Goal: Navigation & Orientation: Find specific page/section

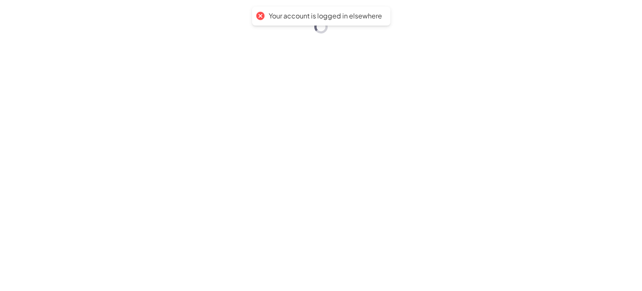
click at [298, 163] on div "Your account is logged in elsewhere" at bounding box center [321, 145] width 642 height 291
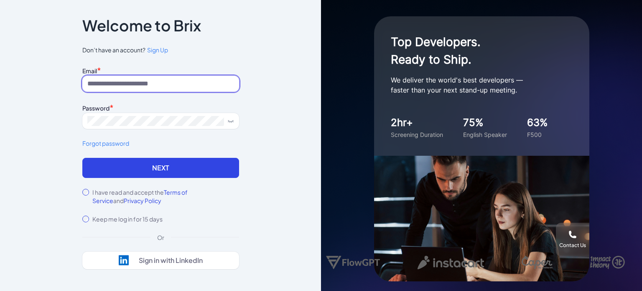
click at [153, 89] on input at bounding box center [160, 84] width 157 height 16
type input "**********"
drag, startPoint x: 133, startPoint y: 174, endPoint x: 139, endPoint y: 176, distance: 6.8
click at [135, 174] on button "Next" at bounding box center [160, 168] width 157 height 20
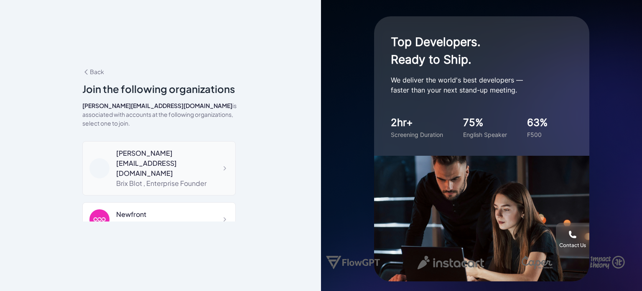
click at [186, 148] on div "blake@joinbrix.com" at bounding box center [172, 163] width 112 height 30
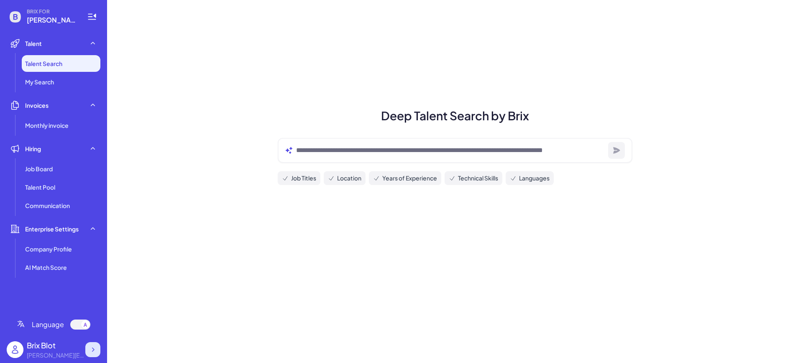
click at [95, 290] on icon at bounding box center [93, 350] width 8 height 8
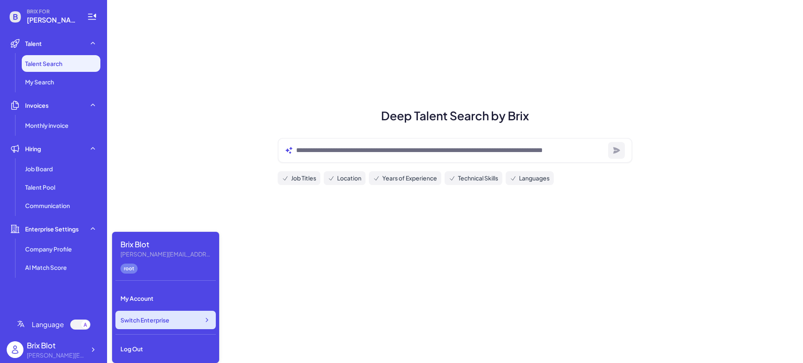
drag, startPoint x: 154, startPoint y: 317, endPoint x: 200, endPoint y: 316, distance: 46.4
click at [154, 290] on span "Switch Enterprise" at bounding box center [144, 320] width 49 height 8
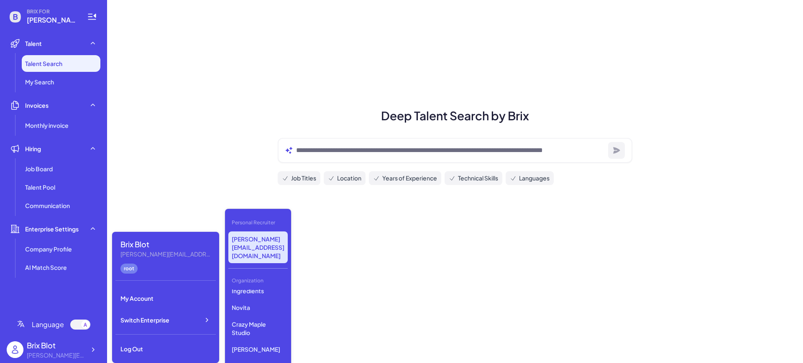
scroll to position [341, 0]
click at [249, 290] on p "Crazy Maple Studio" at bounding box center [257, 327] width 59 height 23
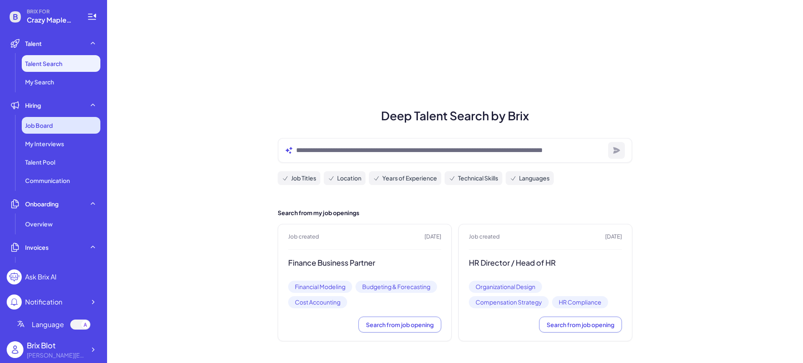
click at [74, 131] on div "Job Board" at bounding box center [61, 125] width 79 height 17
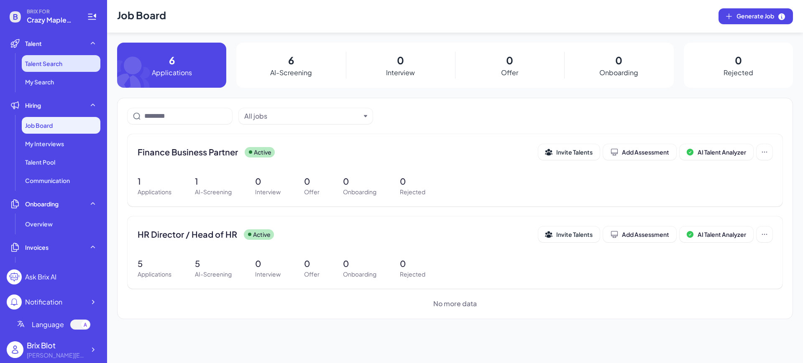
click at [61, 61] on span "Talent Search" at bounding box center [43, 63] width 37 height 8
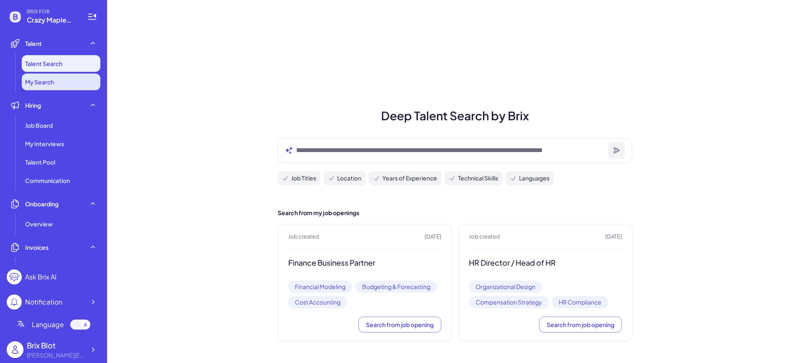
click at [59, 79] on li "My Search" at bounding box center [61, 82] width 79 height 17
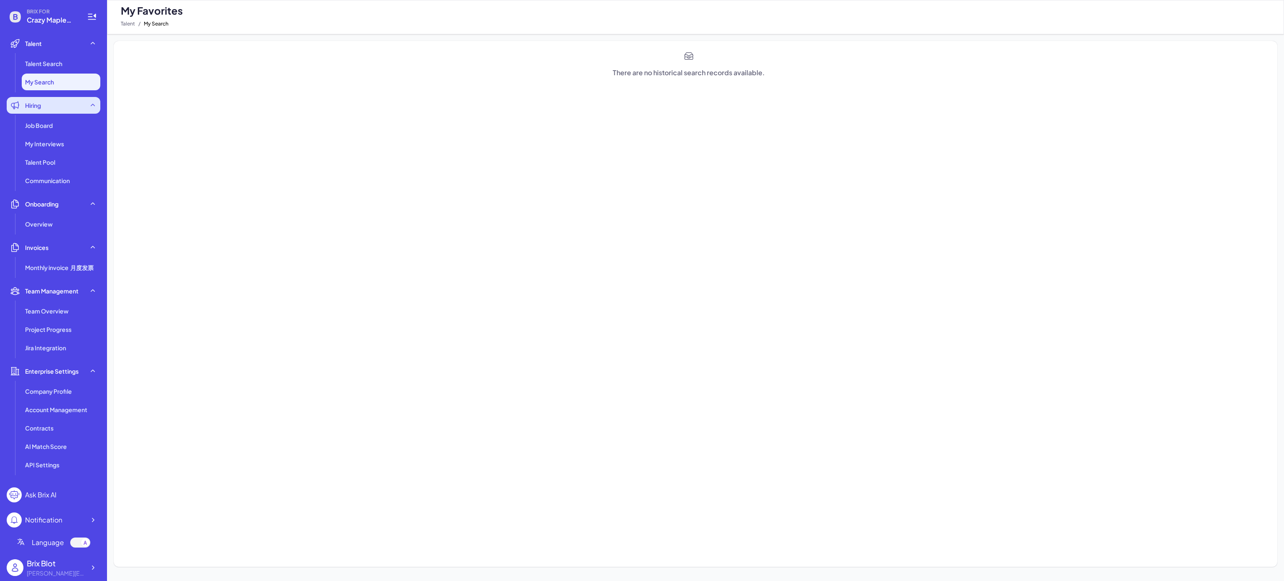
click at [45, 105] on div "Hiring" at bounding box center [54, 105] width 94 height 17
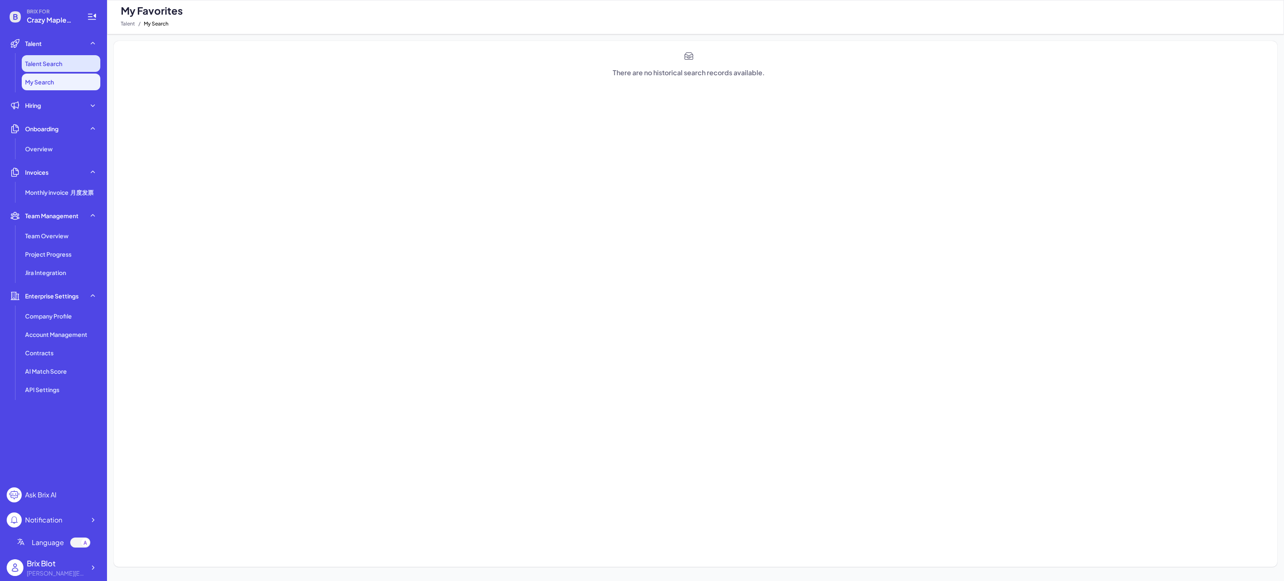
click at [62, 64] on span "Talent Search" at bounding box center [43, 63] width 37 height 8
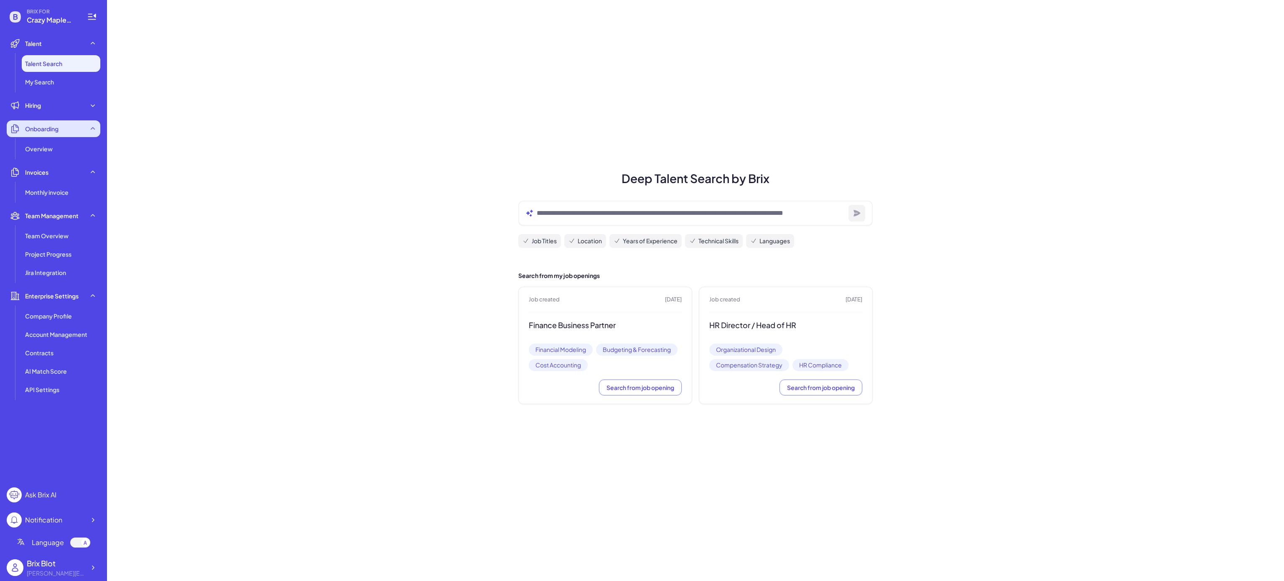
click at [46, 123] on div "Onboarding" at bounding box center [54, 128] width 94 height 17
click at [48, 155] on div "Invoices" at bounding box center [54, 152] width 94 height 17
click at [40, 105] on span "Hiring" at bounding box center [33, 105] width 16 height 8
click at [54, 130] on div "Job Board" at bounding box center [61, 125] width 79 height 17
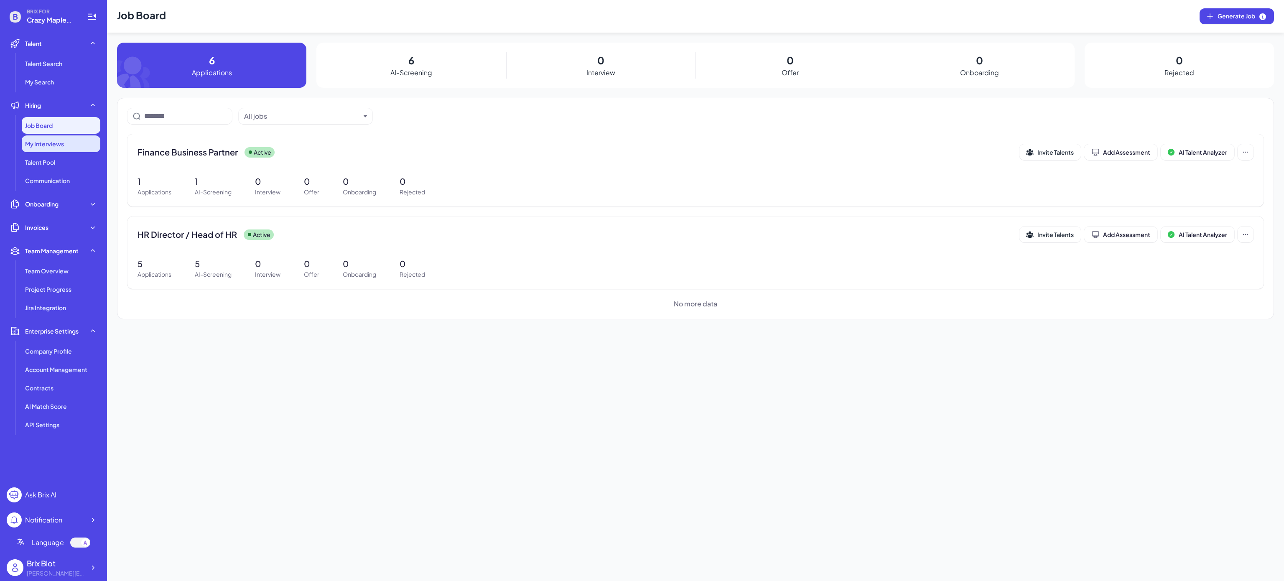
click at [45, 140] on span "My Interviews" at bounding box center [44, 144] width 39 height 8
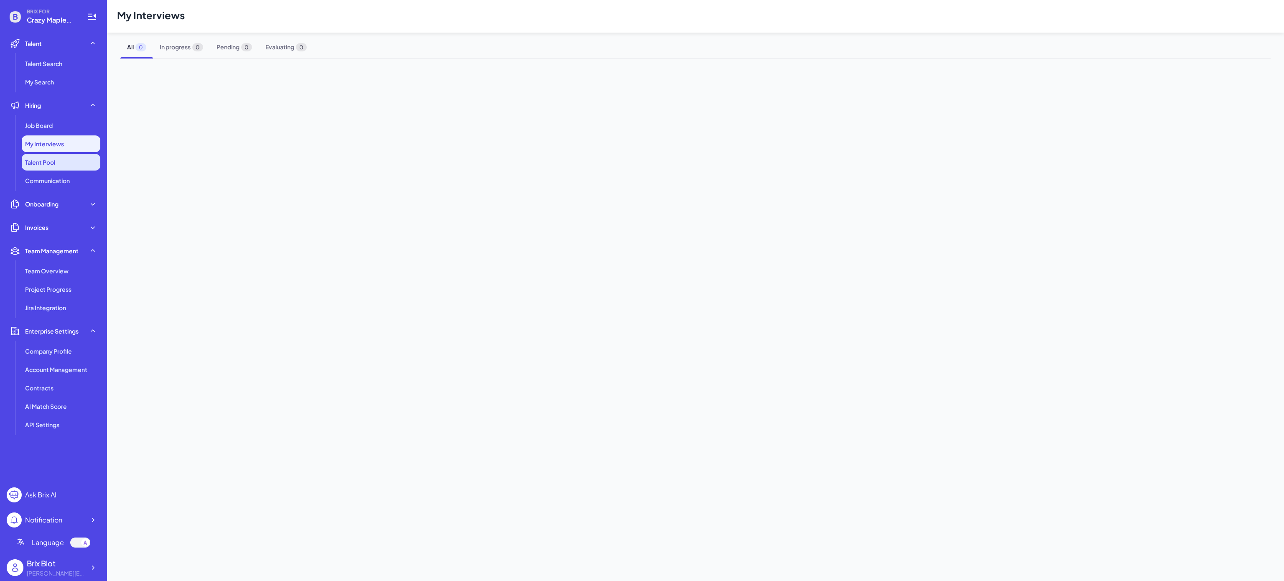
click at [43, 168] on li "Talent Pool" at bounding box center [61, 162] width 79 height 17
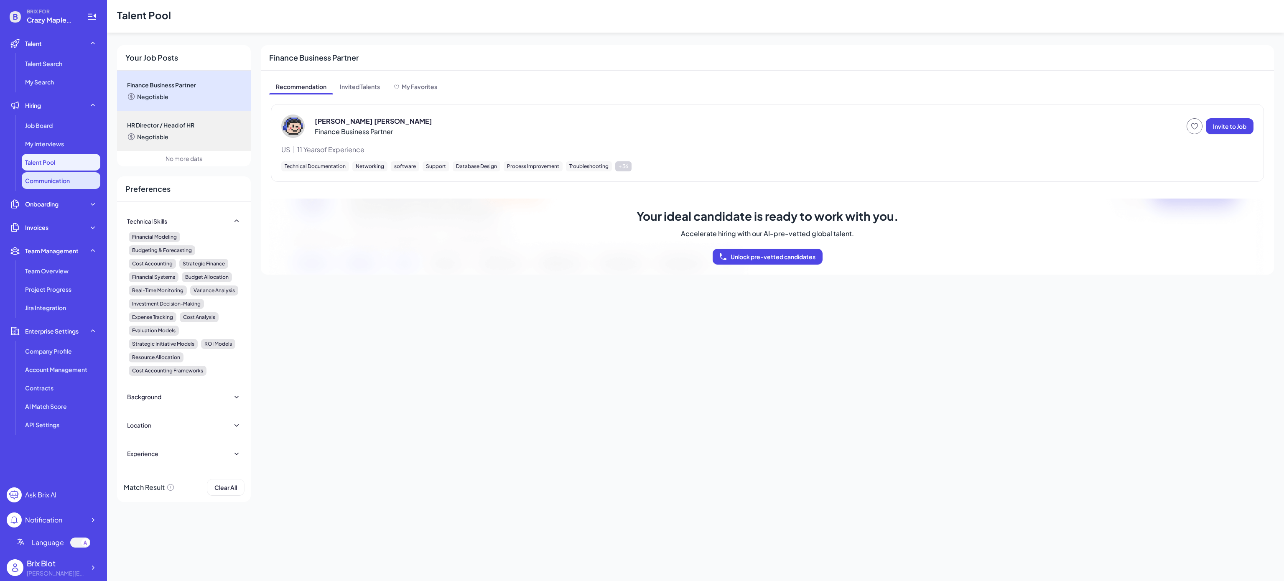
click at [42, 185] on li "Communication" at bounding box center [61, 180] width 79 height 17
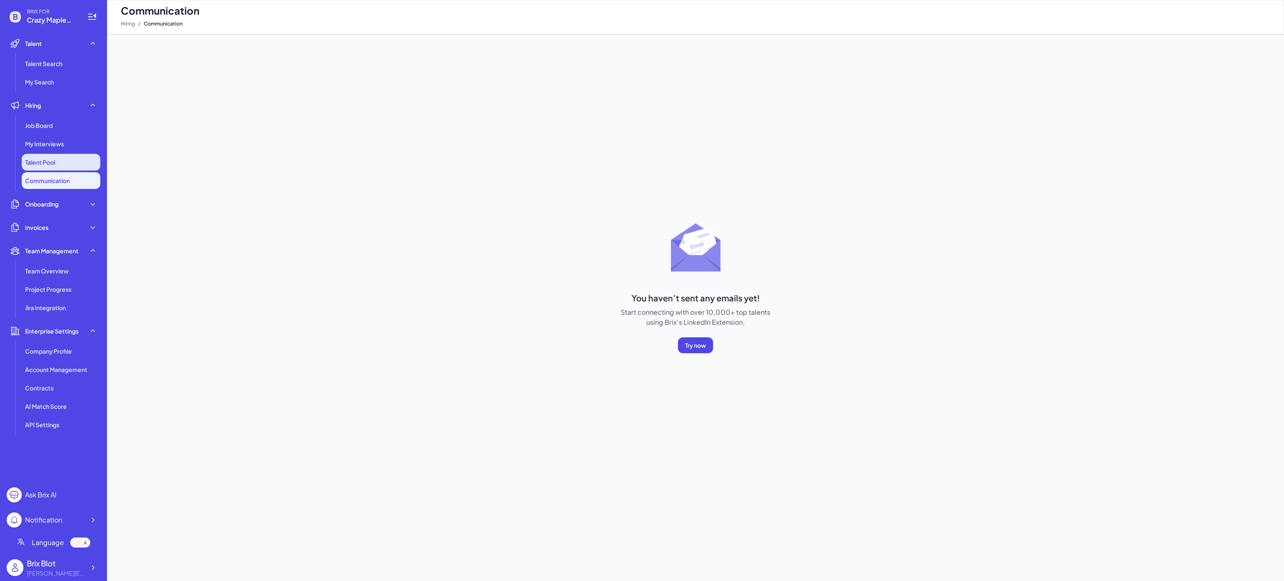
click at [55, 161] on span "Talent Pool" at bounding box center [40, 162] width 30 height 8
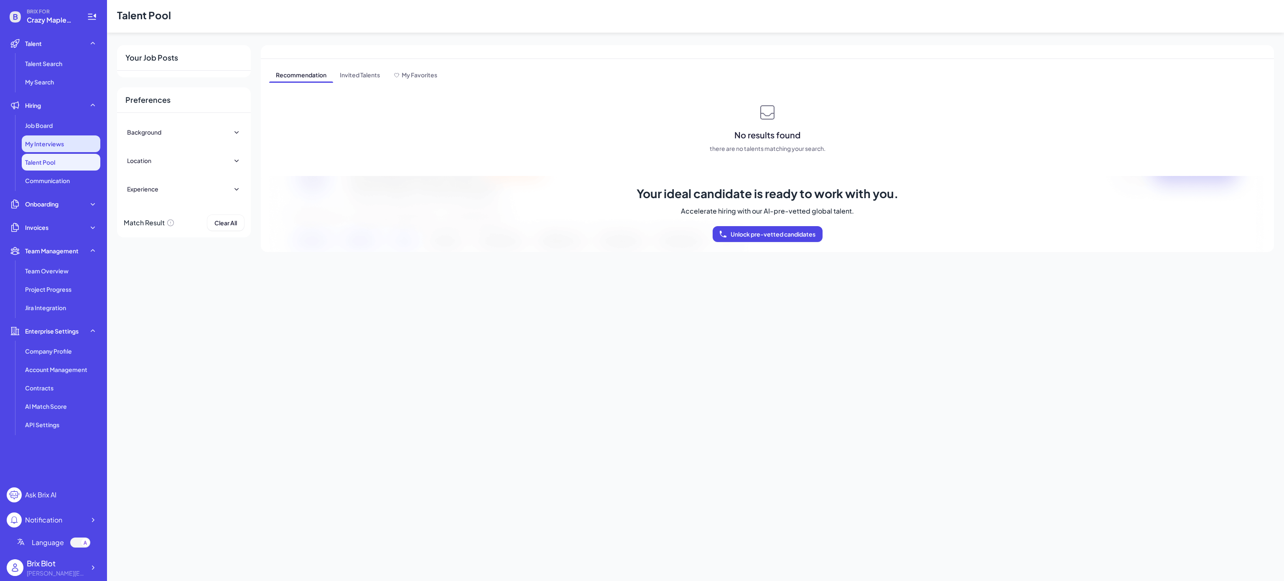
click at [48, 141] on span "My Interviews" at bounding box center [44, 144] width 39 height 8
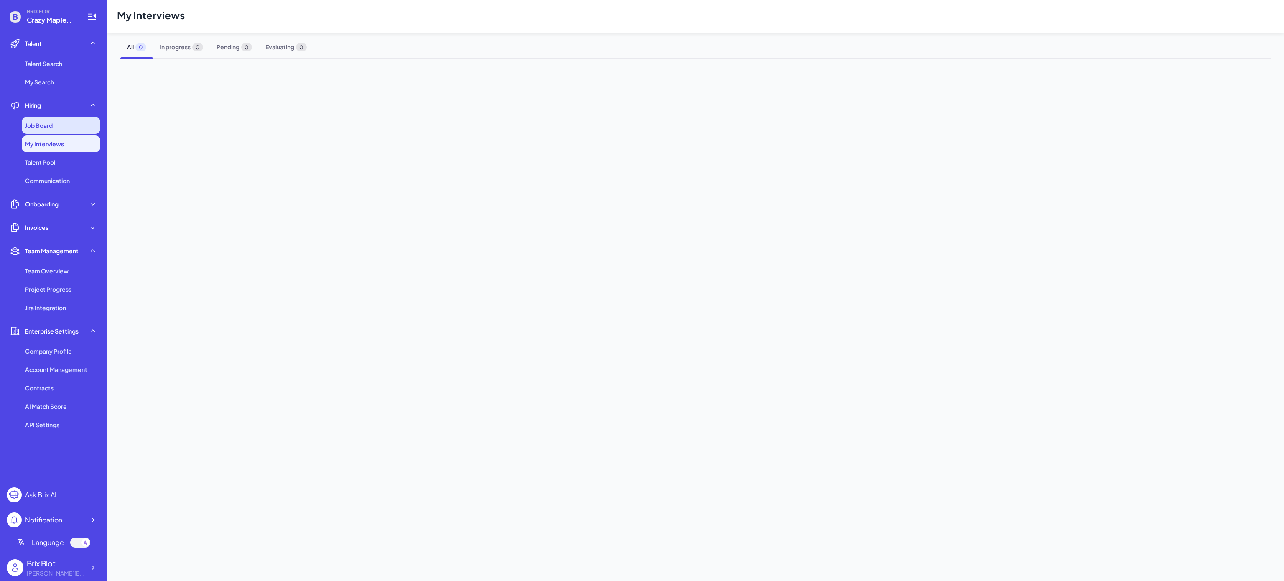
click at [48, 130] on div "Job Board" at bounding box center [61, 125] width 79 height 17
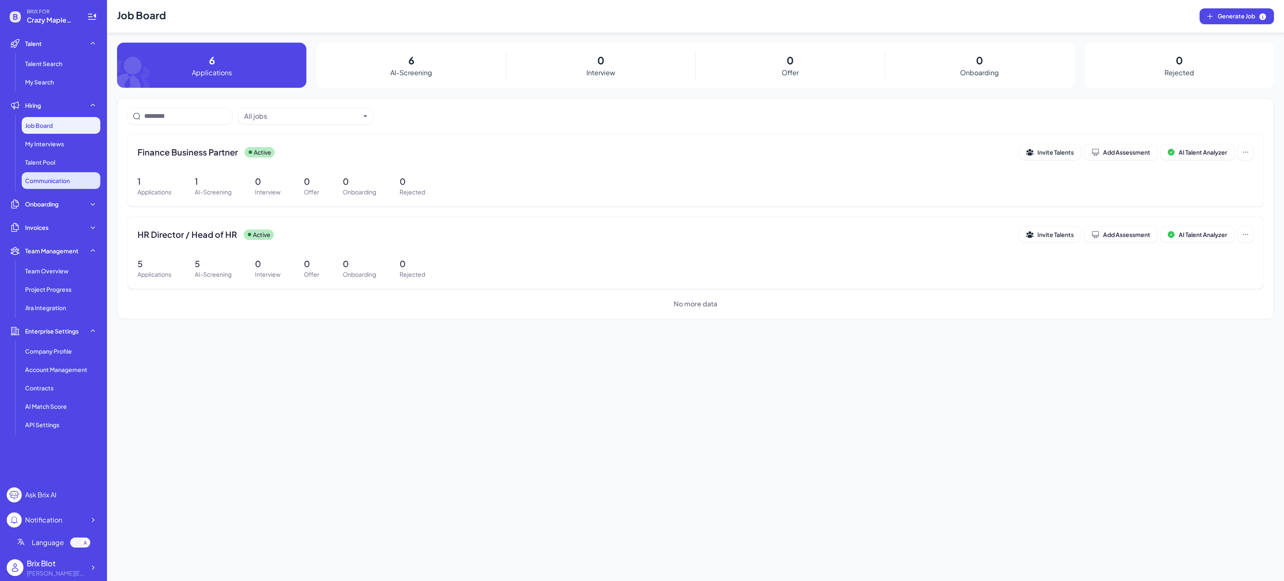
click at [50, 178] on span "Communication" at bounding box center [47, 180] width 45 height 8
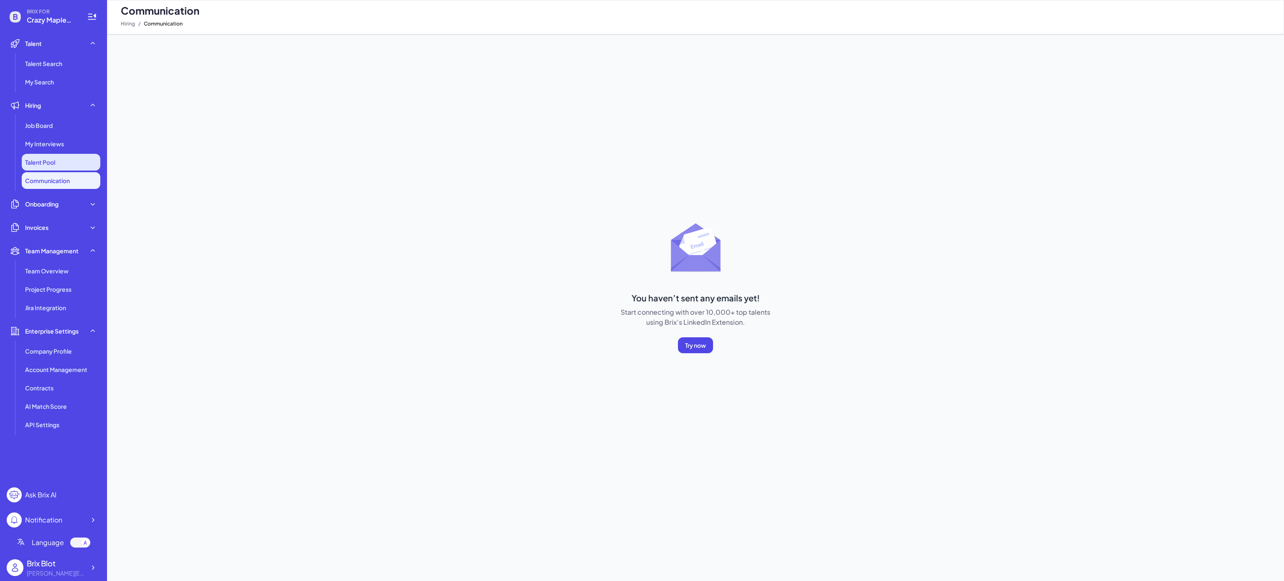
click at [49, 166] on li "Talent Pool" at bounding box center [61, 162] width 79 height 17
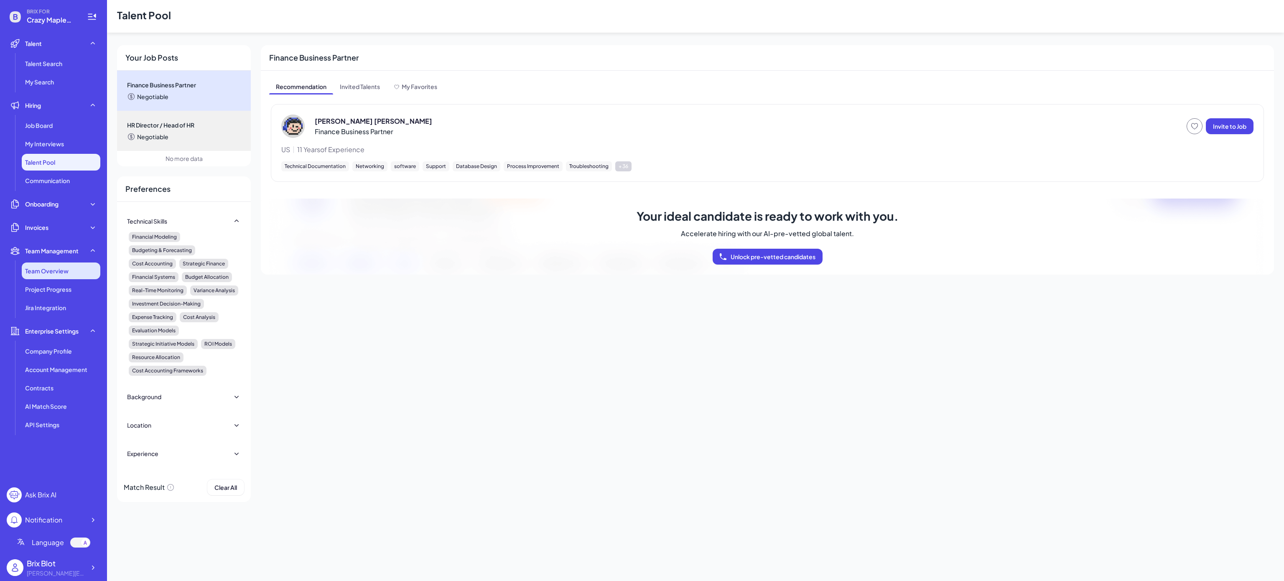
click at [61, 267] on span "Team Overview" at bounding box center [46, 271] width 43 height 8
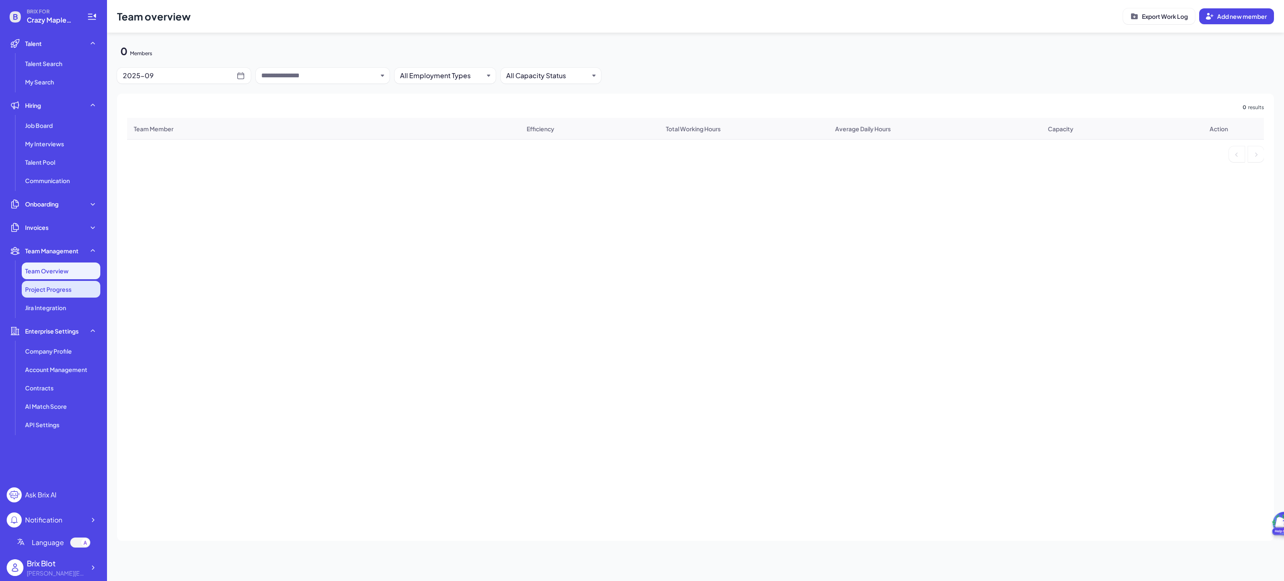
click at [56, 289] on span "Project Progress" at bounding box center [48, 289] width 46 height 8
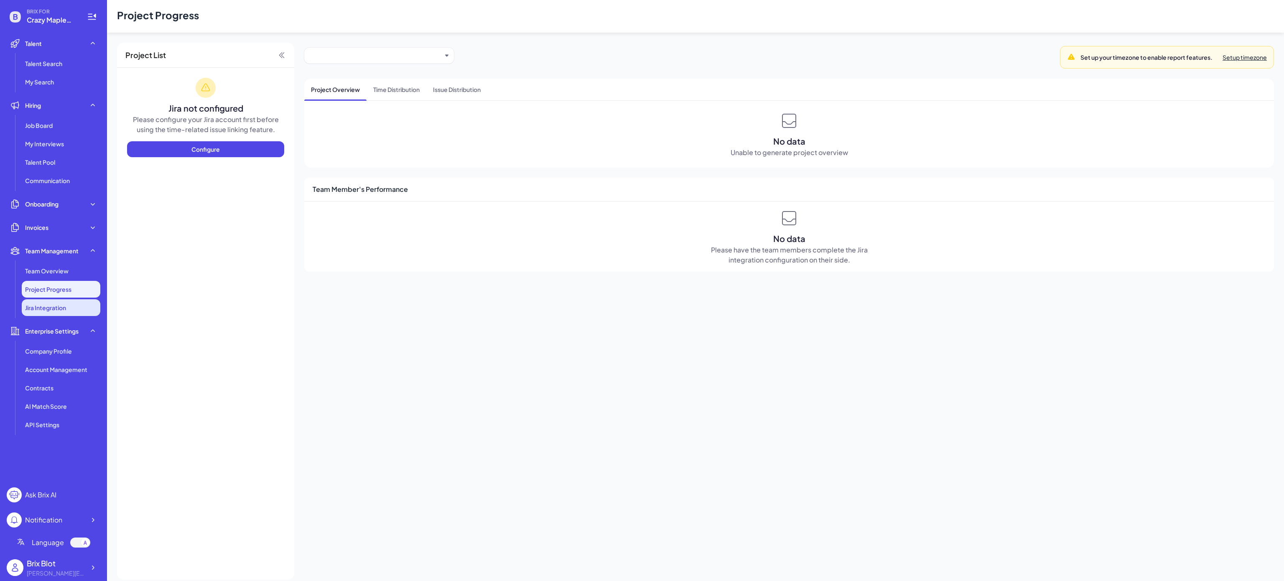
click at [48, 312] on li "Jira Integration" at bounding box center [61, 307] width 79 height 17
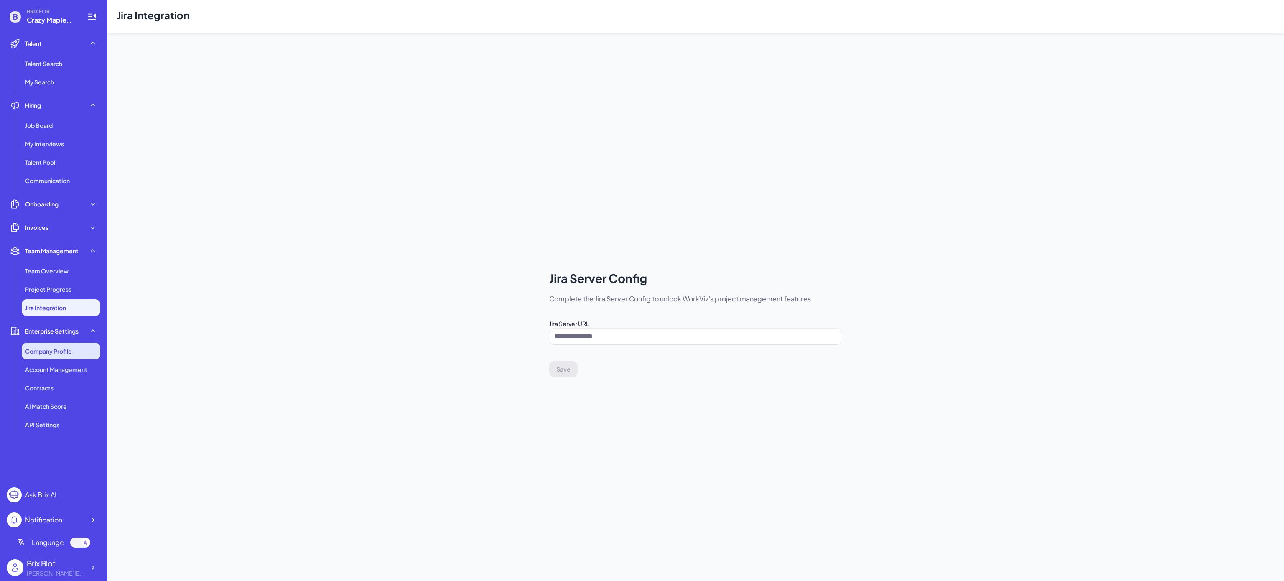
click at [44, 354] on span "Company Profile" at bounding box center [48, 351] width 47 height 8
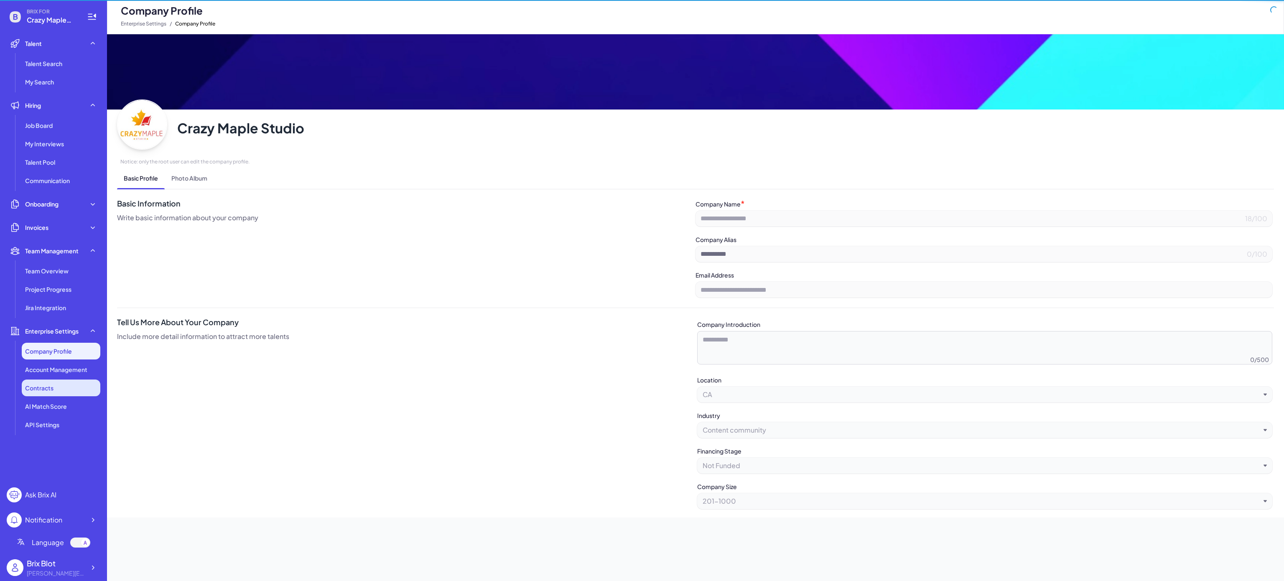
click at [45, 363] on div "Contracts" at bounding box center [61, 388] width 79 height 17
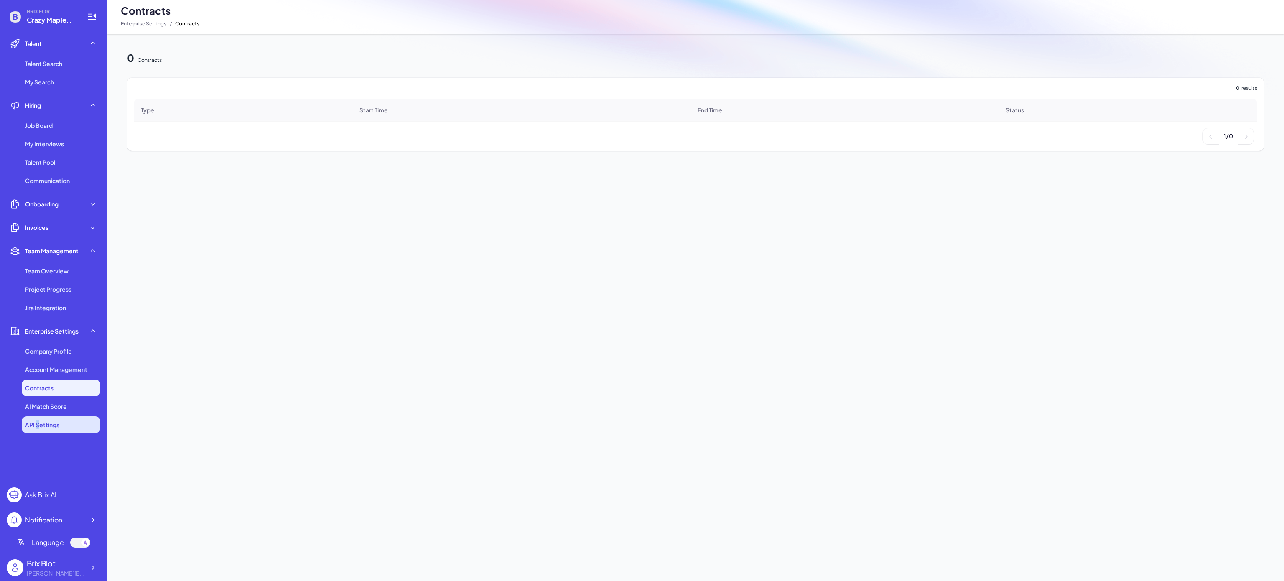
click at [37, 363] on li "API Settings" at bounding box center [61, 424] width 79 height 17
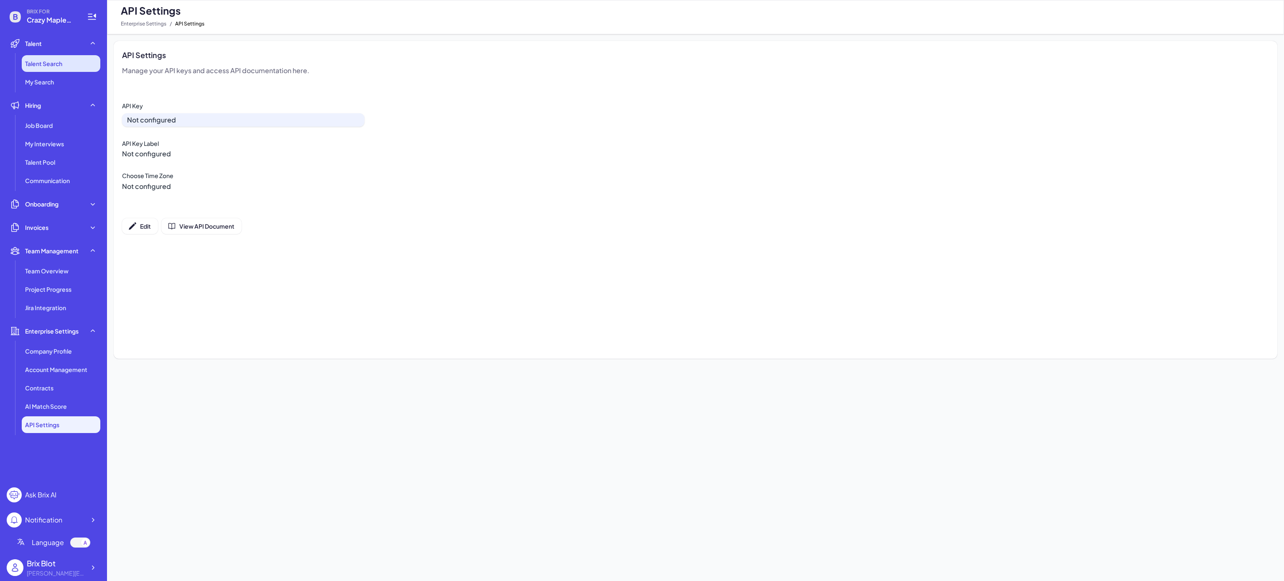
click at [61, 64] on span "Talent Search" at bounding box center [43, 63] width 37 height 8
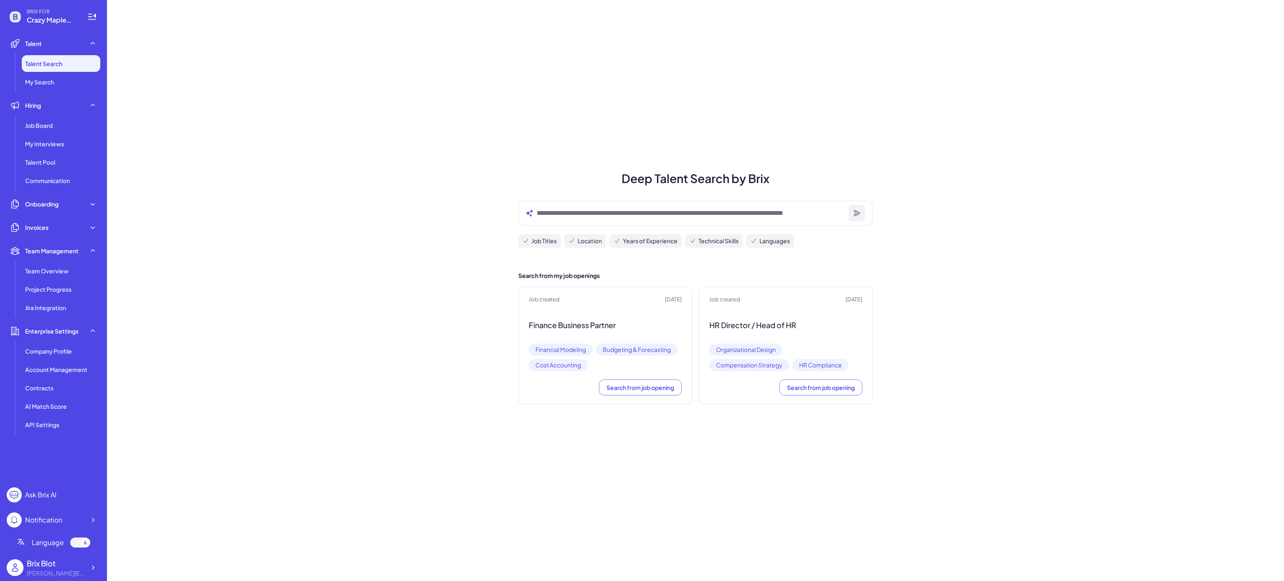
click at [41, 92] on ul "Talent Talent Search My Search Hiring Job Board My Interviews Talent Pool Commu…" at bounding box center [54, 258] width 94 height 446
click at [45, 86] on li "My Search" at bounding box center [61, 82] width 79 height 17
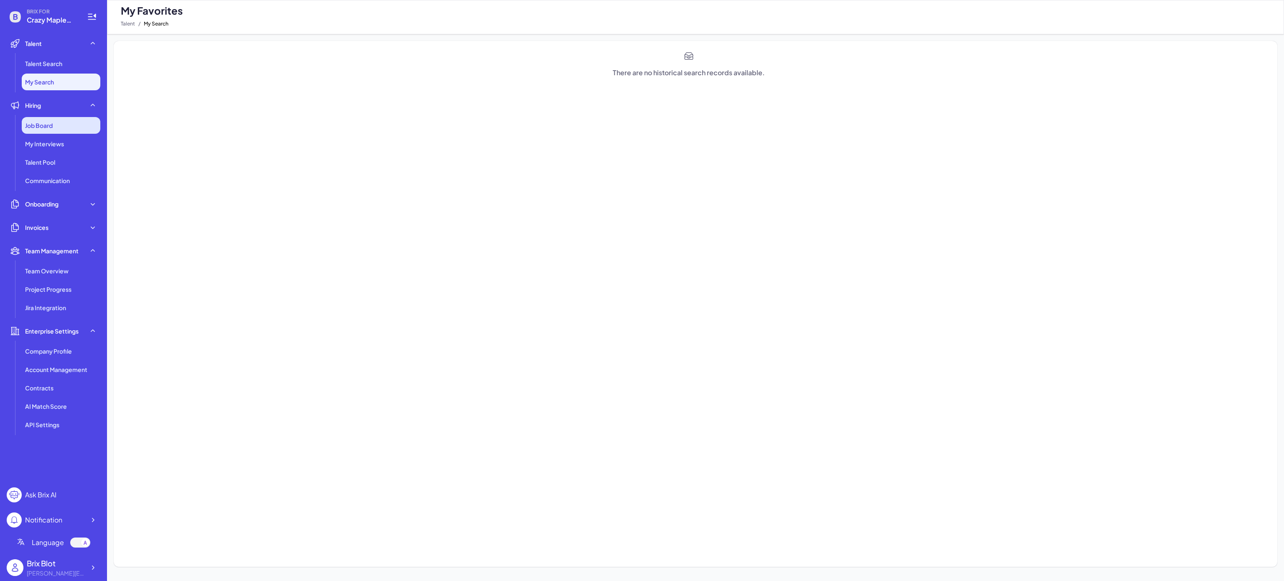
click at [43, 127] on span "Job Board" at bounding box center [39, 125] width 28 height 8
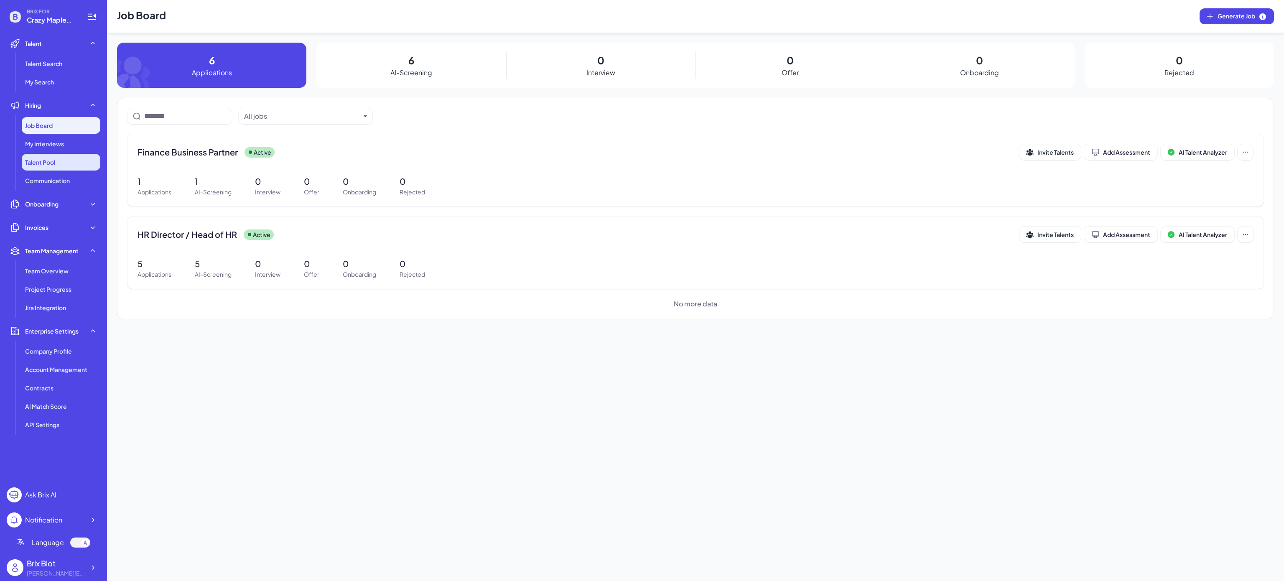
click at [43, 155] on li "Talent Pool" at bounding box center [61, 162] width 79 height 17
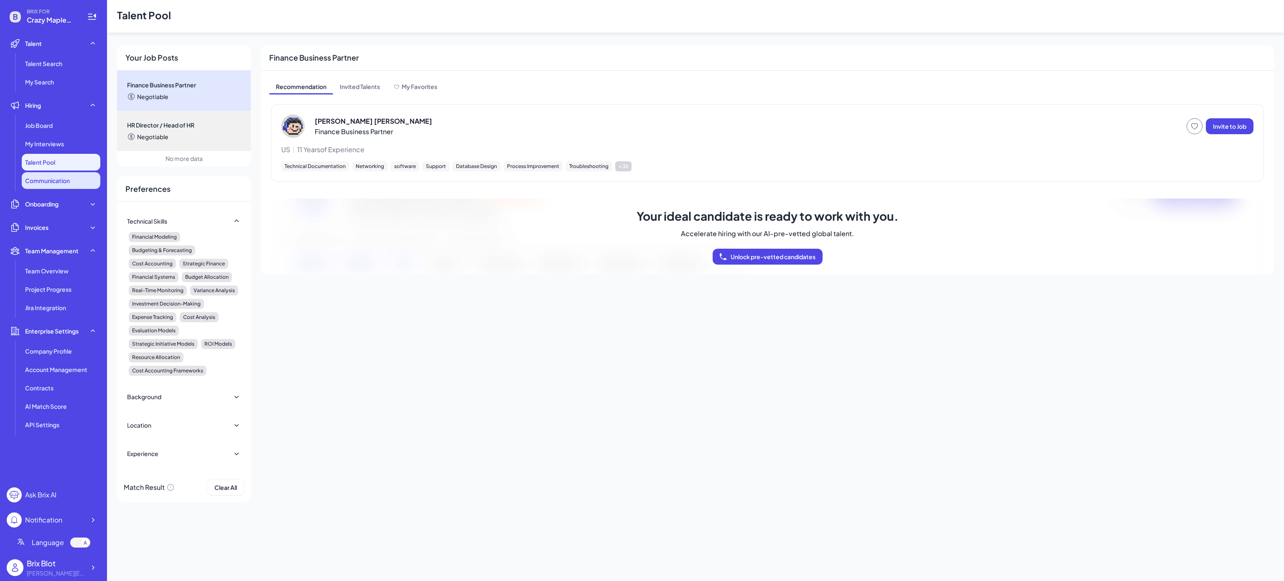
click at [49, 184] on span "Communication" at bounding box center [47, 180] width 45 height 8
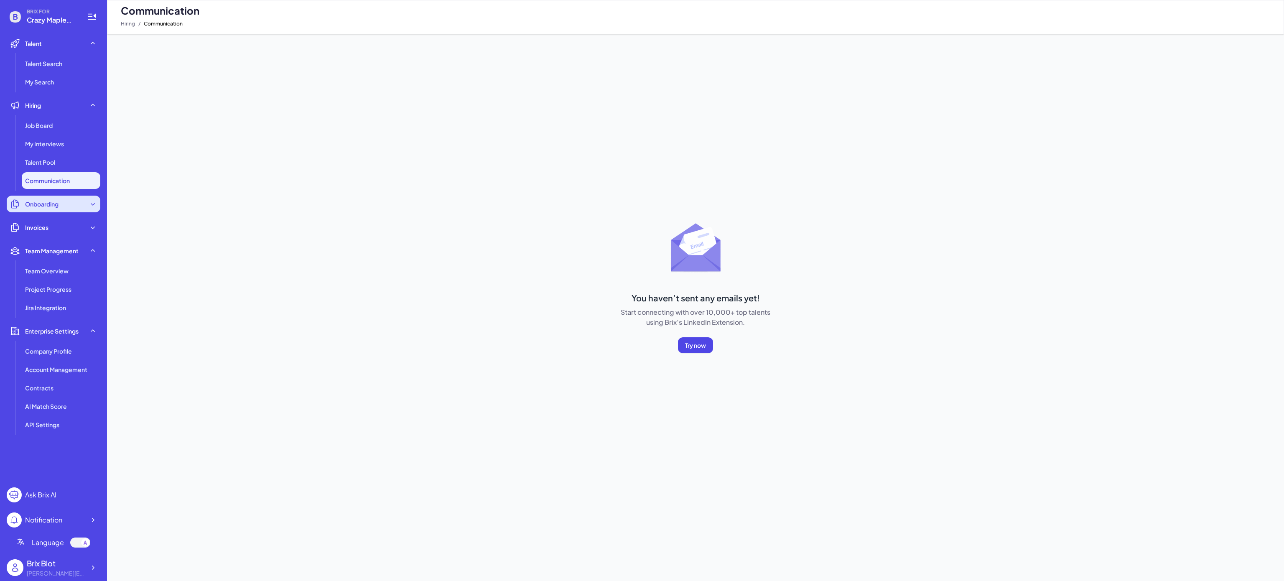
click at [52, 210] on div "Onboarding" at bounding box center [54, 204] width 94 height 17
click at [45, 222] on span "Overview" at bounding box center [39, 224] width 28 height 8
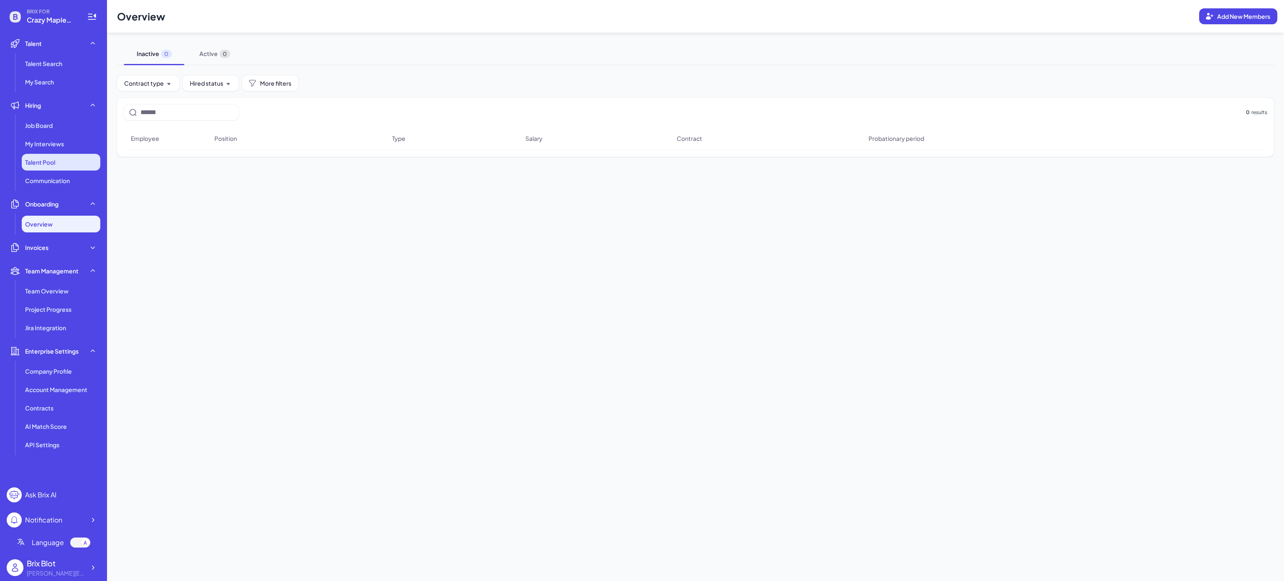
click at [61, 169] on li "Talent Pool" at bounding box center [61, 162] width 79 height 17
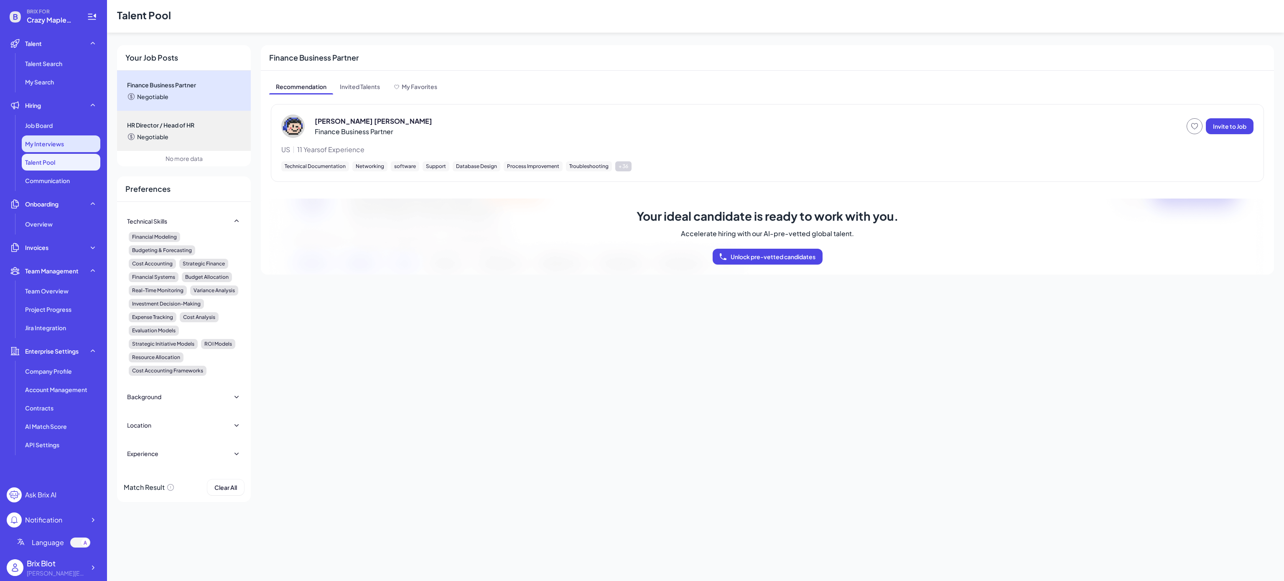
click at [48, 135] on div "My Interviews" at bounding box center [61, 143] width 79 height 17
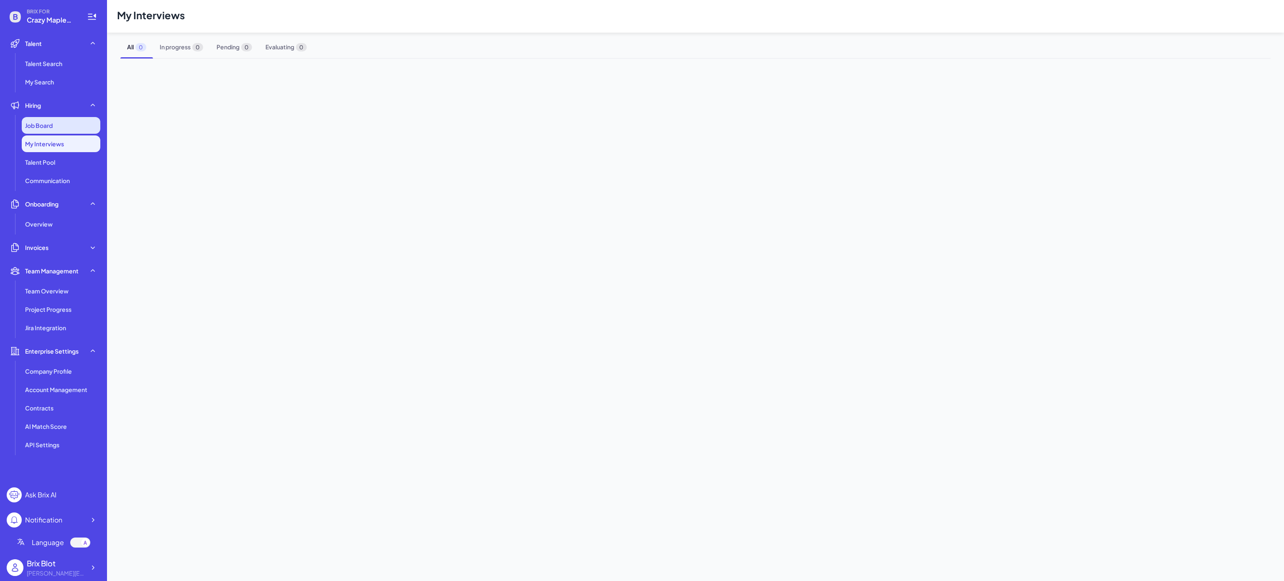
click at [55, 117] on div "Job Board" at bounding box center [61, 125] width 79 height 17
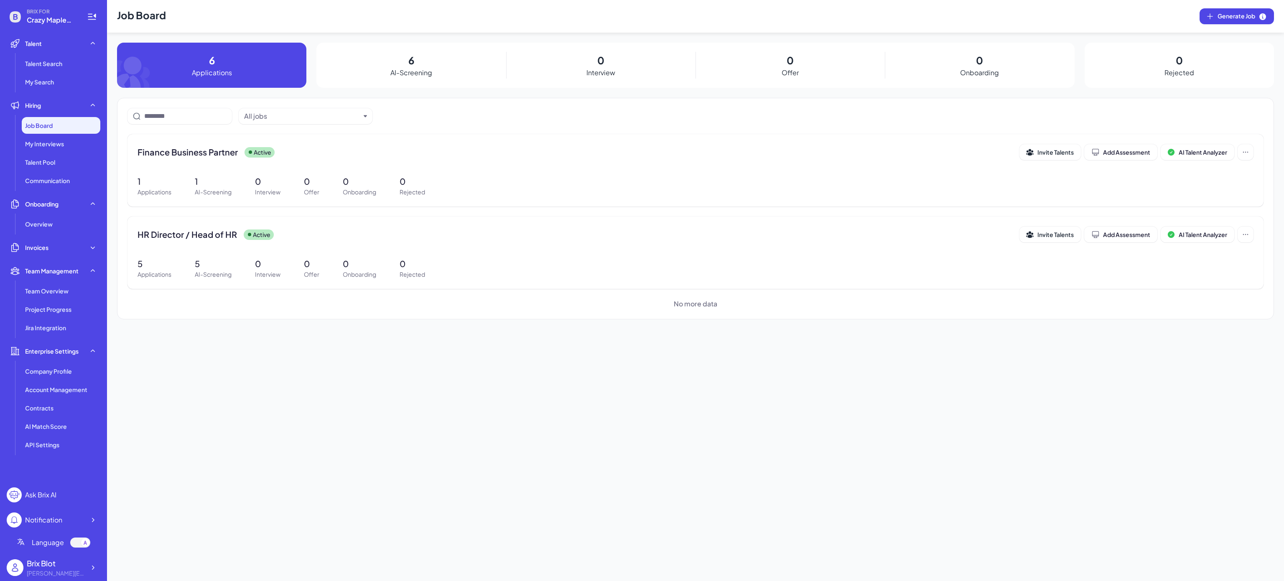
click at [48, 154] on li "Talent Pool" at bounding box center [61, 162] width 79 height 17
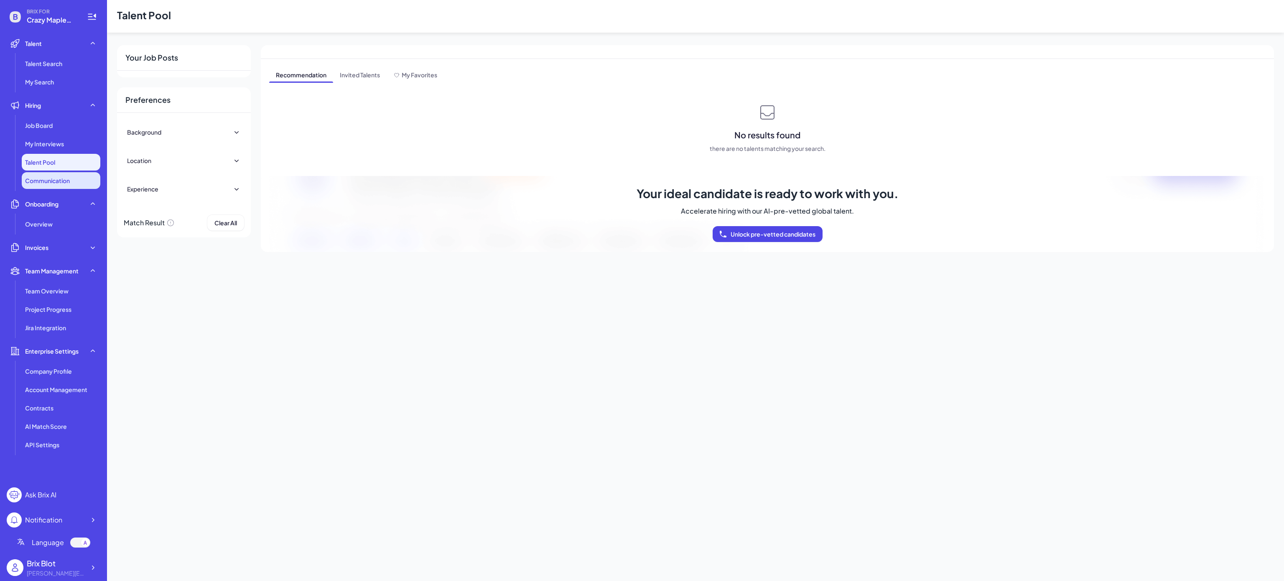
click at [45, 176] on span "Communication" at bounding box center [47, 180] width 45 height 8
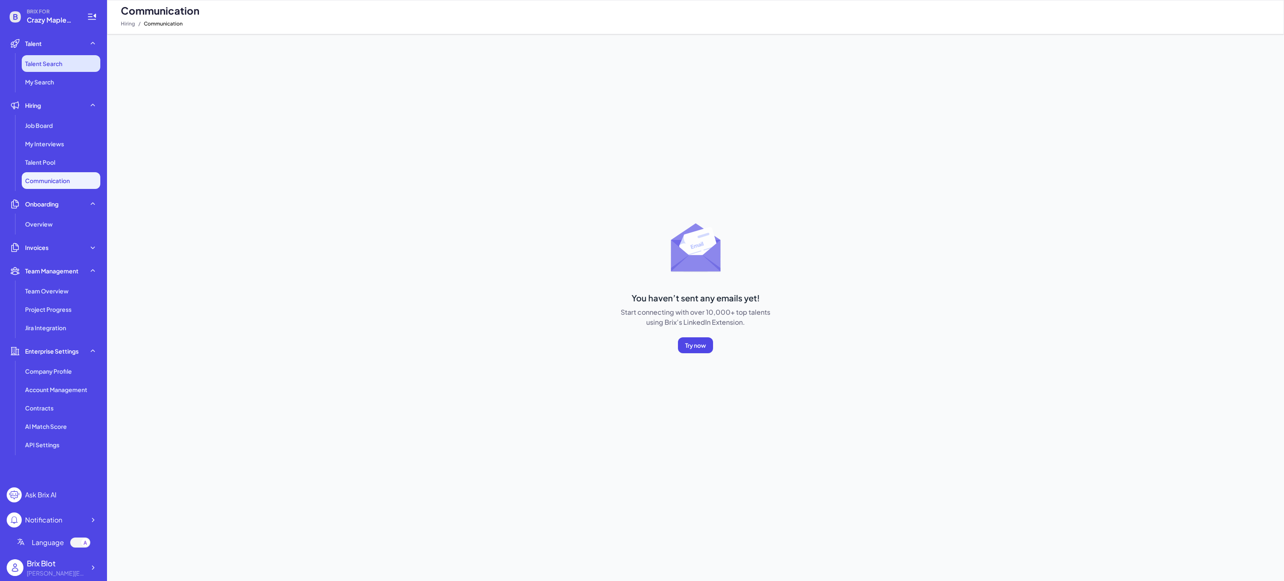
click at [50, 66] on span "Talent Search" at bounding box center [43, 63] width 37 height 8
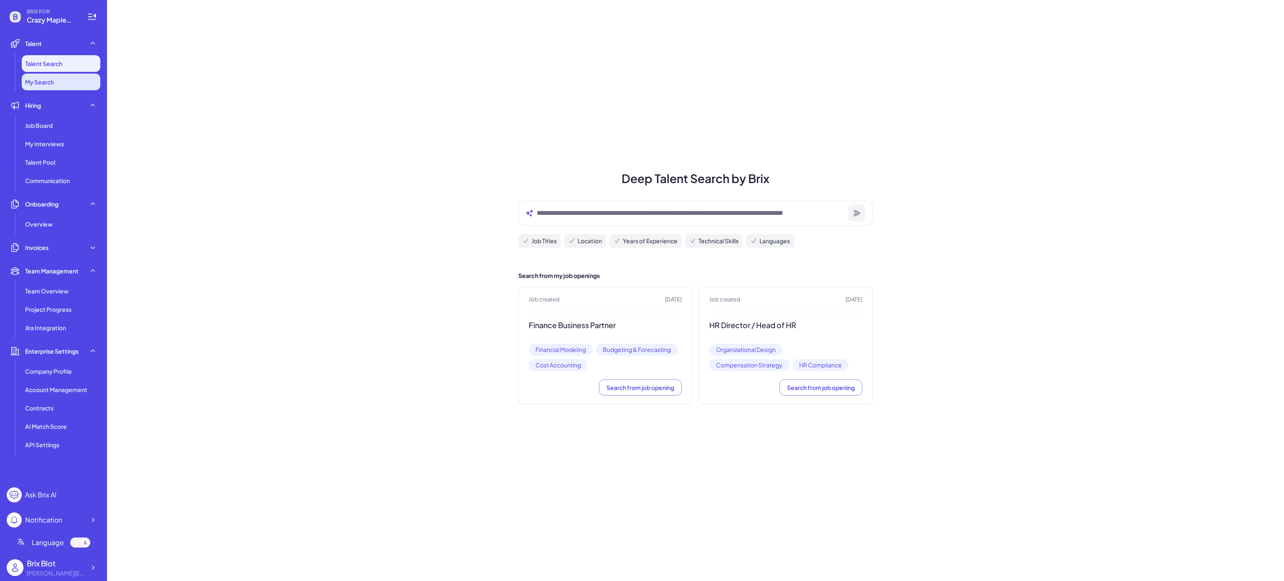
click at [51, 83] on span "My Search" at bounding box center [39, 82] width 29 height 8
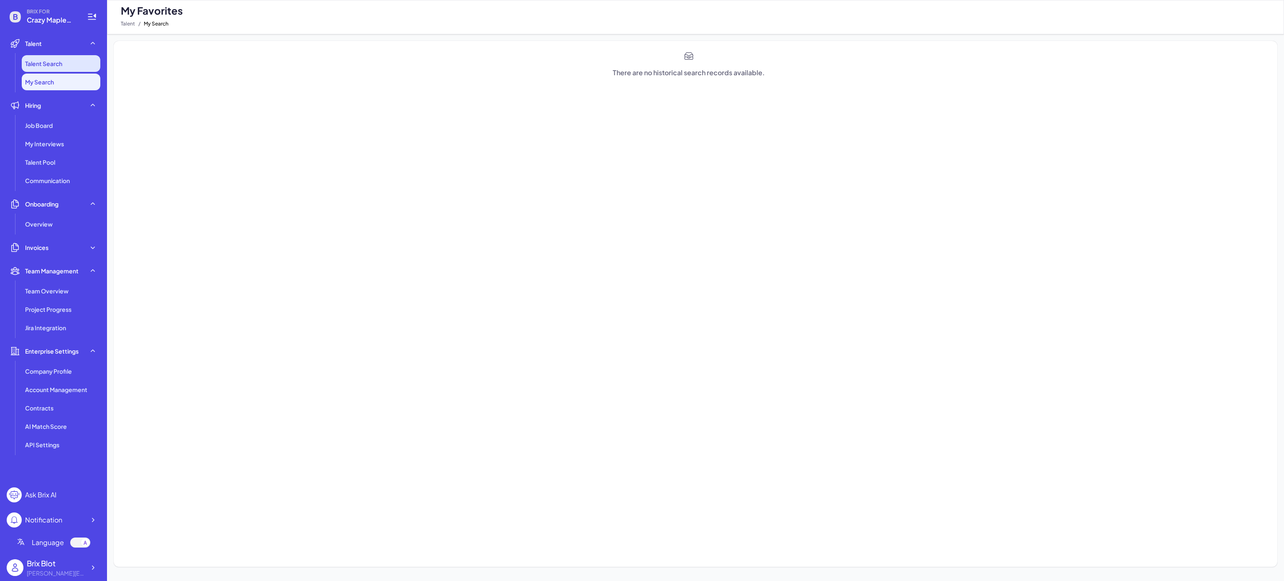
click at [55, 59] on li "Talent Search" at bounding box center [61, 63] width 79 height 17
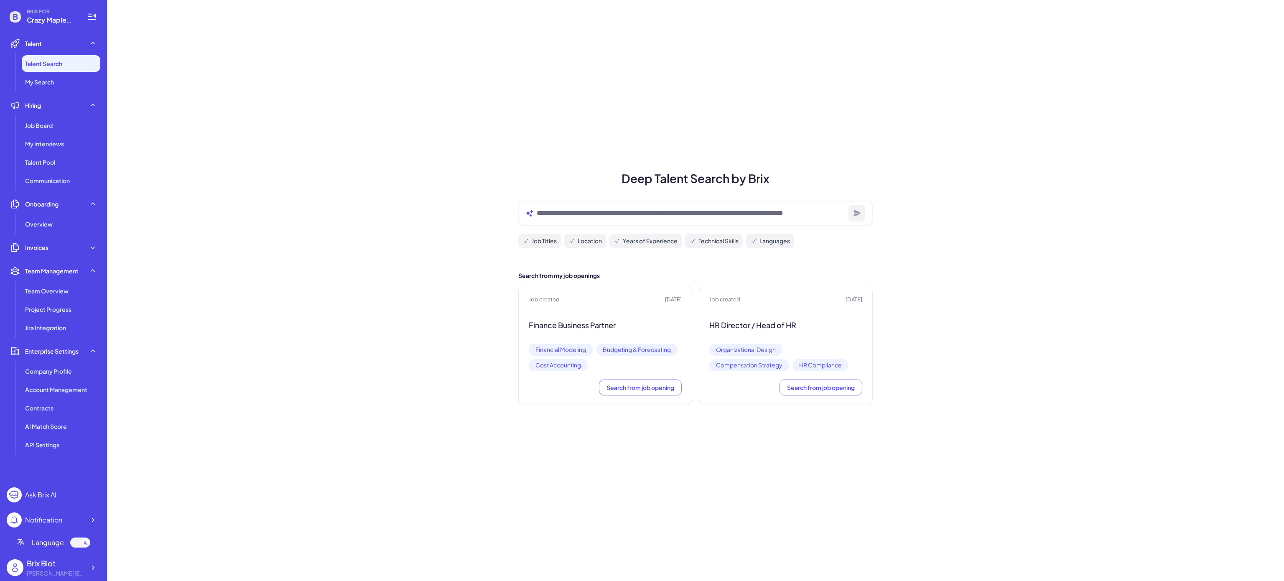
click at [373, 363] on div "Deep Talent Search by Brix Job Titles Location Years of Experience Technical Sk…" at bounding box center [695, 290] width 1177 height 581
click at [97, 363] on div at bounding box center [92, 567] width 15 height 15
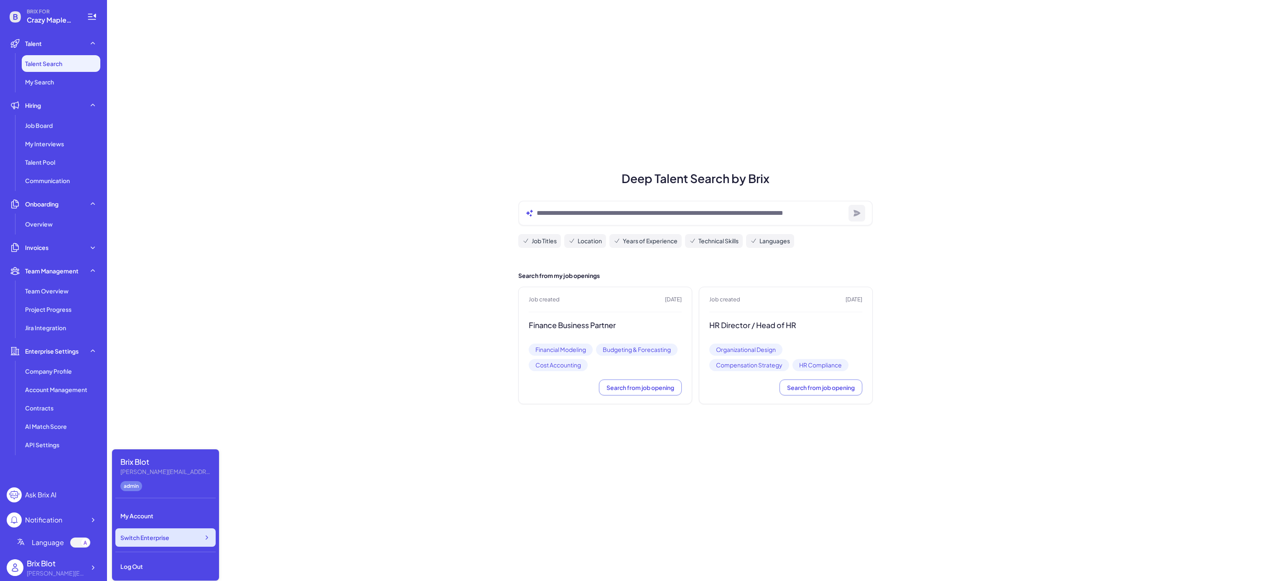
click at [194, 363] on div "Switch Enterprise" at bounding box center [165, 537] width 100 height 18
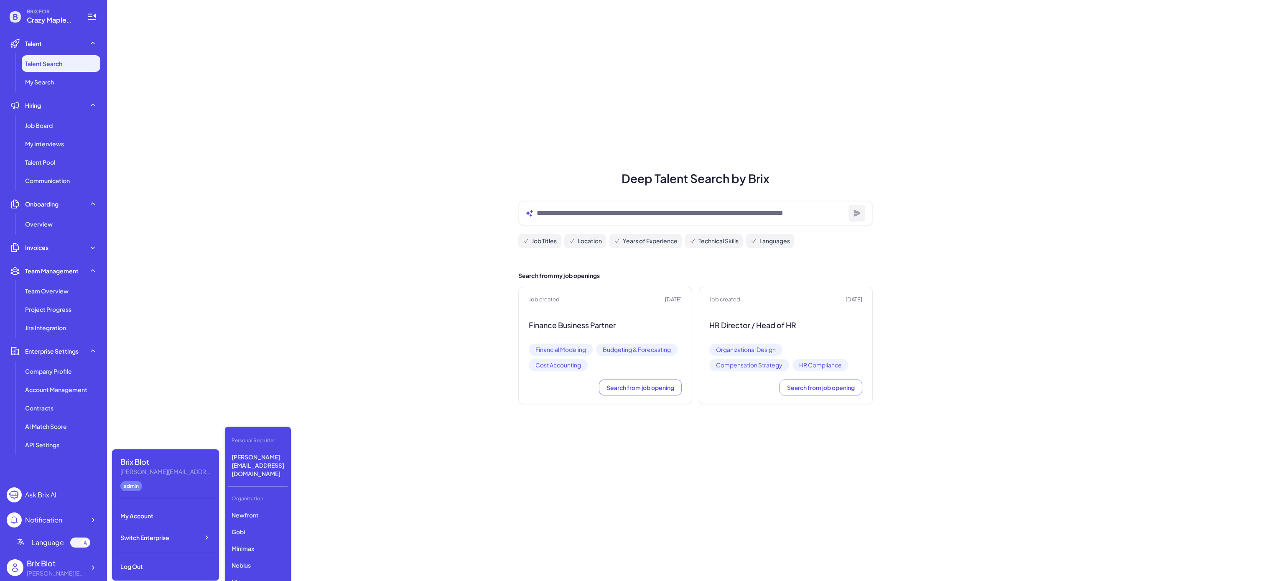
click at [260, 363] on div "Newfront Gobi Minimax Nebius Nio Luma AI Opus Clip AI Agent Startup Ume Tea Liv…" at bounding box center [257, 550] width 59 height 84
click at [261, 363] on p "Gobi" at bounding box center [257, 531] width 59 height 15
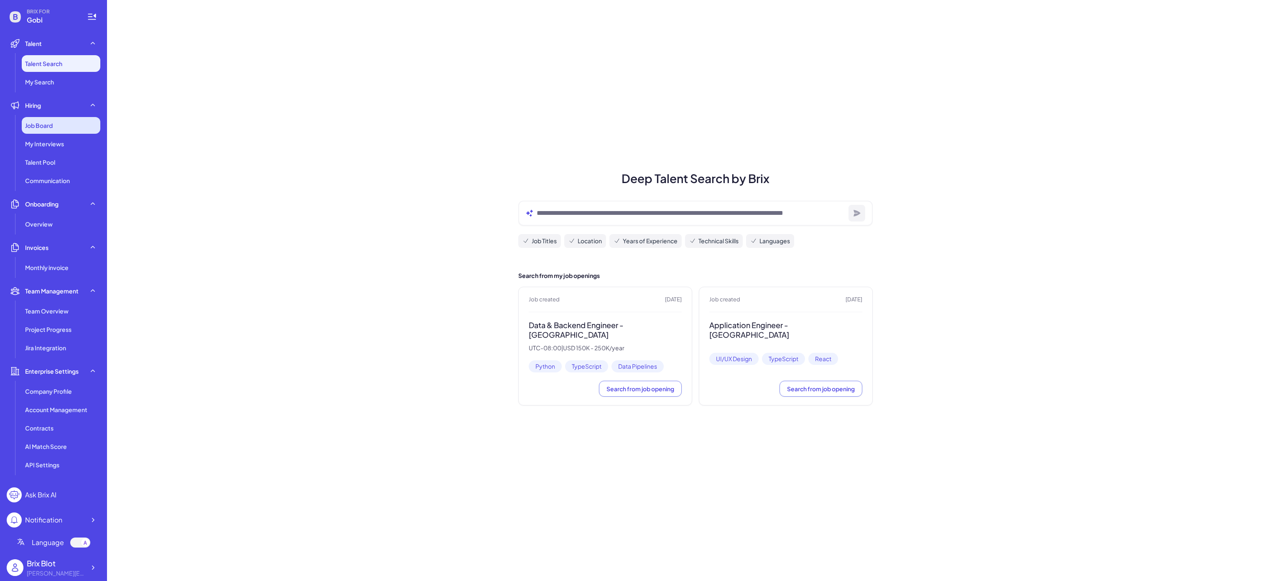
click at [64, 124] on div "Job Board" at bounding box center [61, 125] width 79 height 17
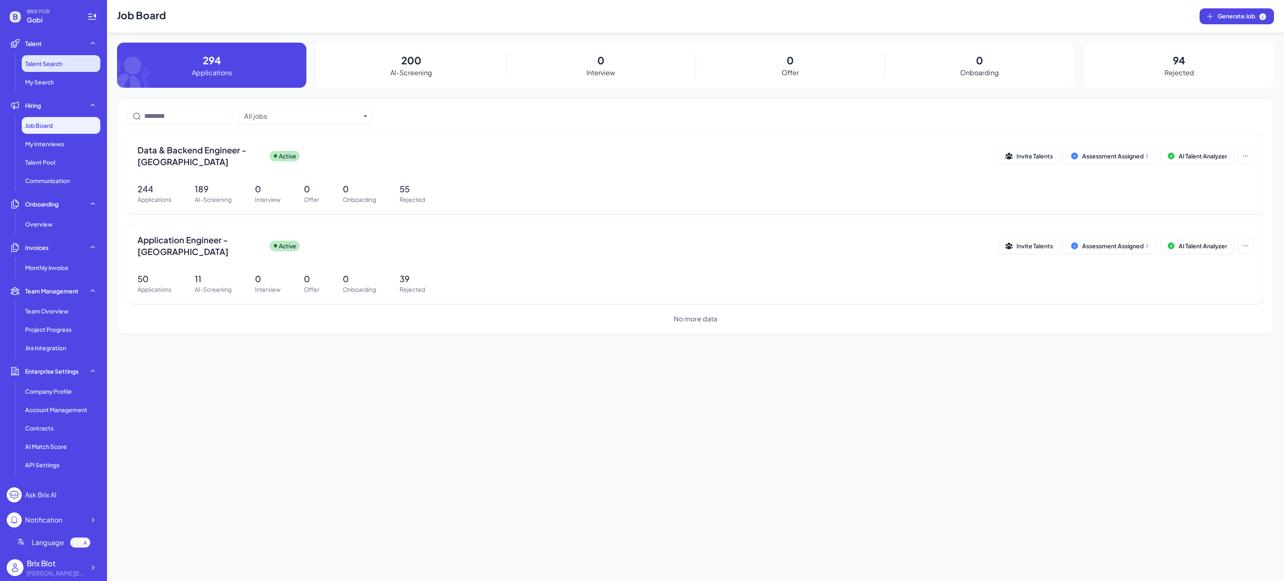
click at [64, 59] on li "Talent Search" at bounding box center [61, 63] width 79 height 17
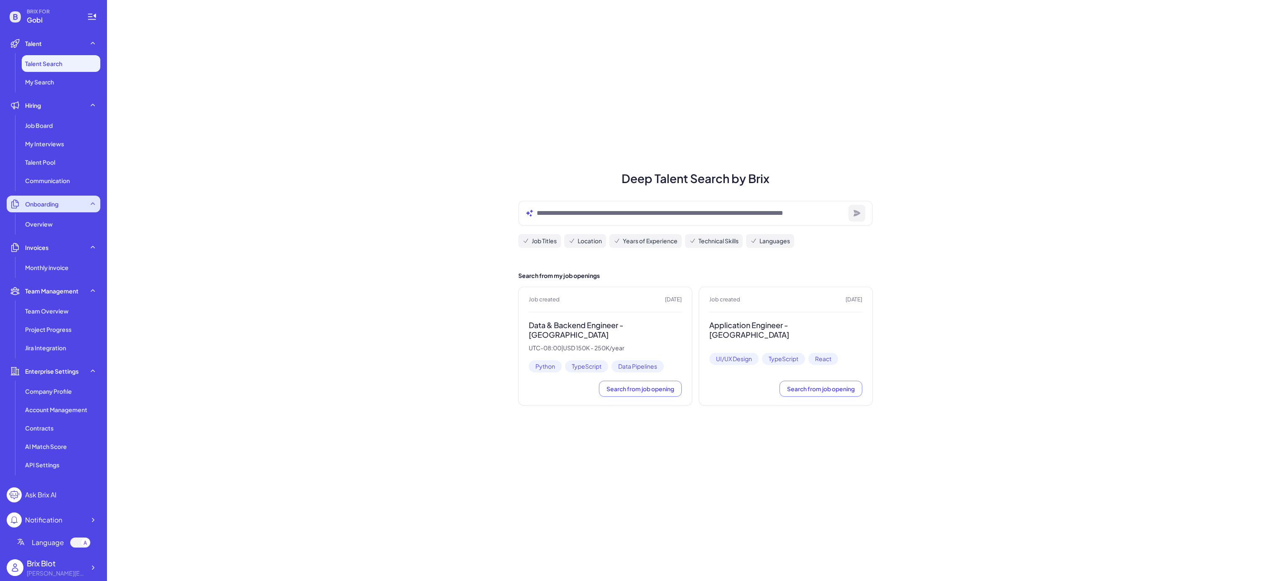
click at [47, 203] on span "Onboarding" at bounding box center [41, 204] width 33 height 8
click at [47, 222] on div "Invoices" at bounding box center [54, 227] width 94 height 17
click at [51, 169] on li "Talent Pool" at bounding box center [61, 162] width 79 height 17
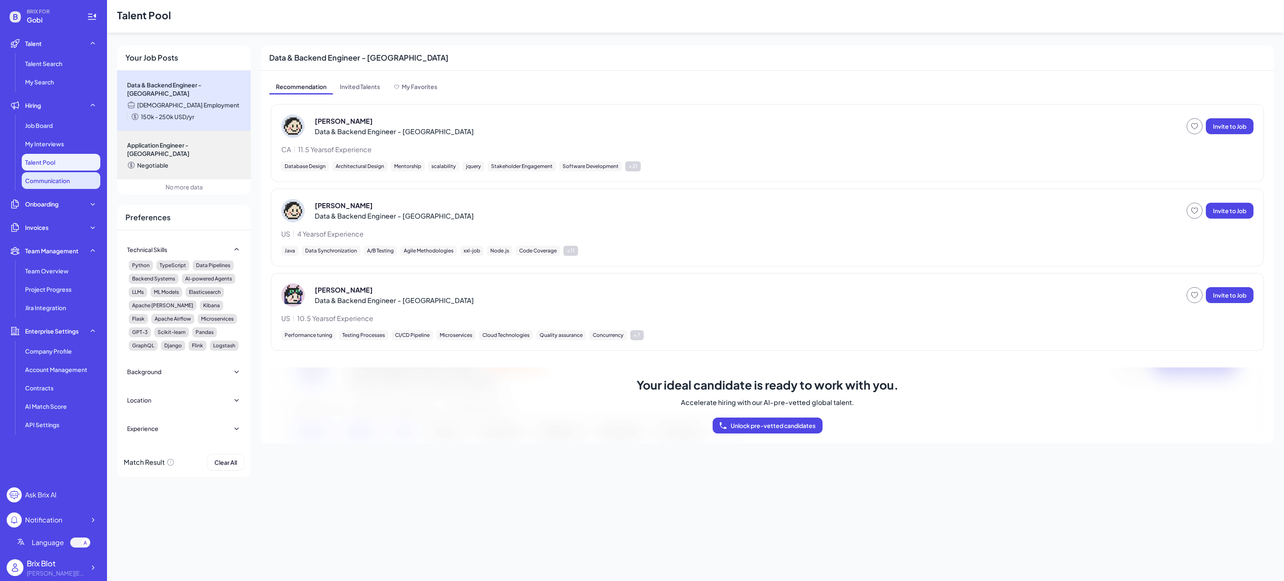
click at [51, 179] on span "Communication" at bounding box center [47, 180] width 45 height 8
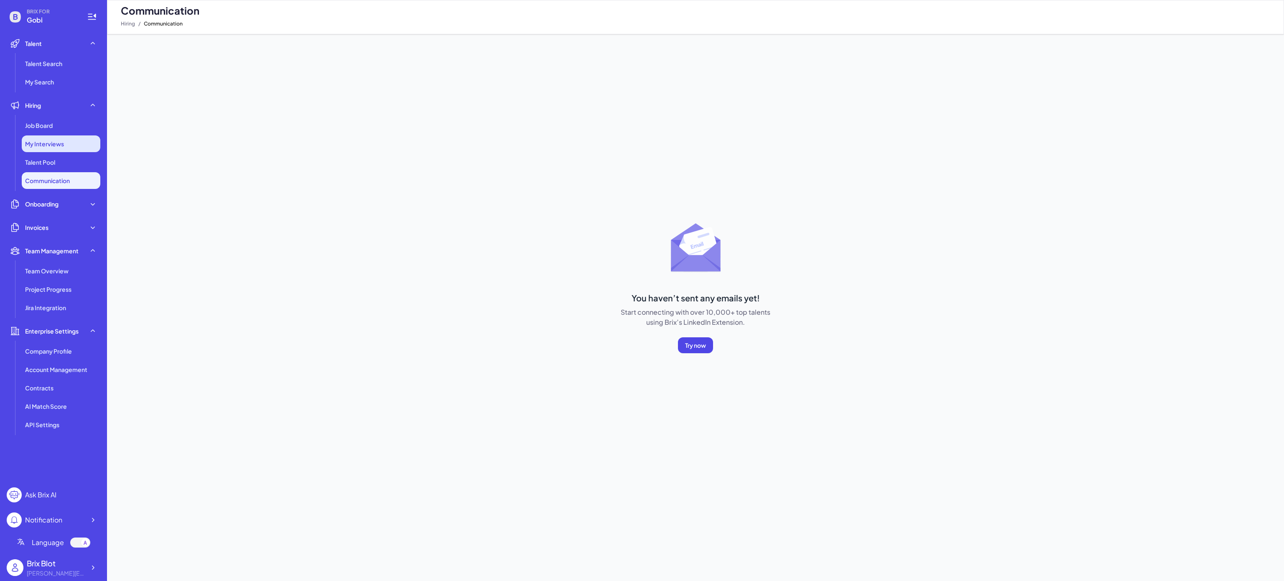
click at [54, 145] on span "My Interviews" at bounding box center [44, 144] width 39 height 8
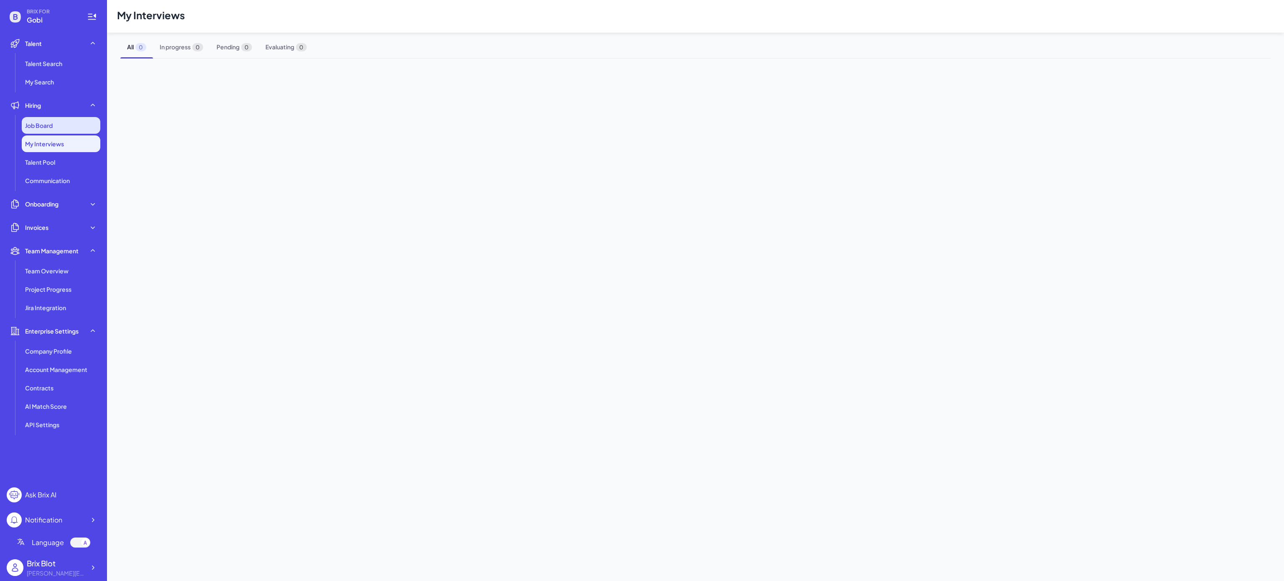
click at [55, 126] on div "Job Board" at bounding box center [61, 125] width 79 height 17
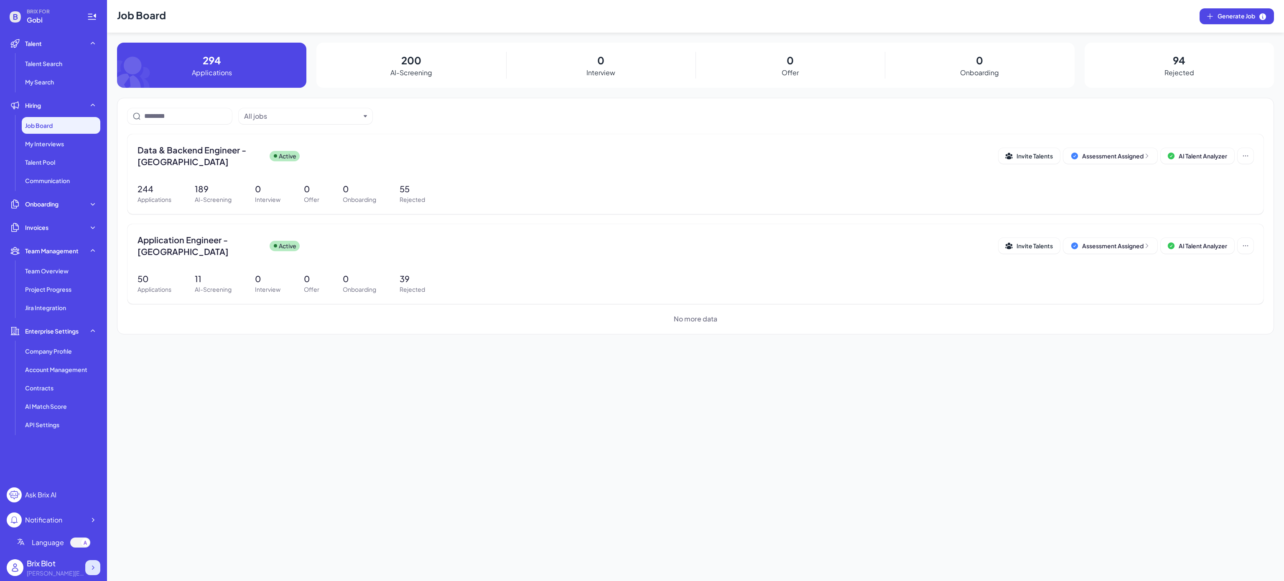
click at [94, 569] on icon at bounding box center [93, 568] width 8 height 8
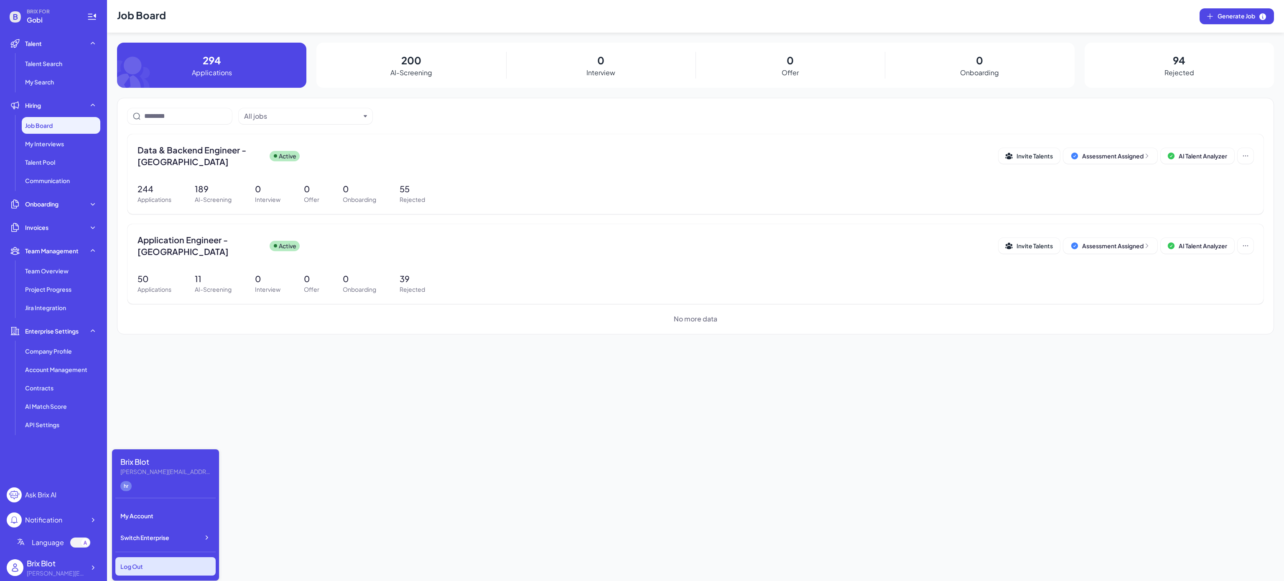
click at [173, 567] on div "Log Out" at bounding box center [165, 566] width 100 height 18
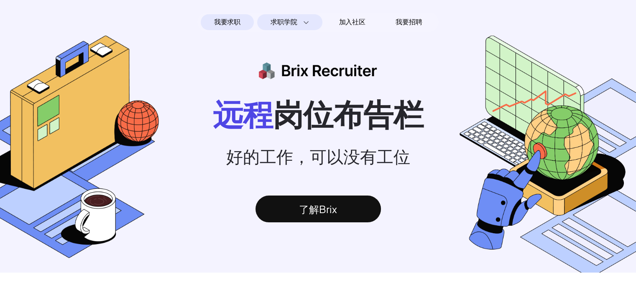
click at [296, 21] on span "求职学院" at bounding box center [283, 22] width 26 height 10
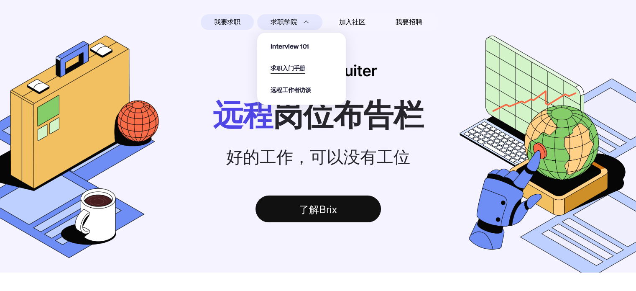
click at [294, 66] on span "求职入门手册" at bounding box center [287, 69] width 35 height 10
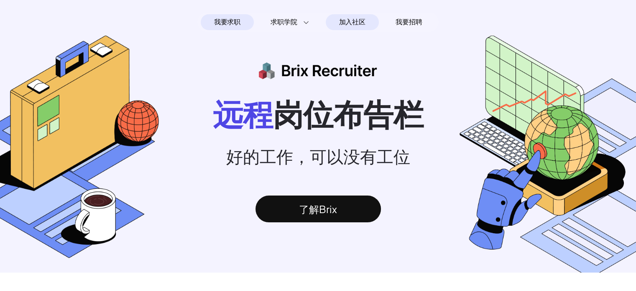
click at [365, 22] on div "加入社区" at bounding box center [352, 22] width 53 height 16
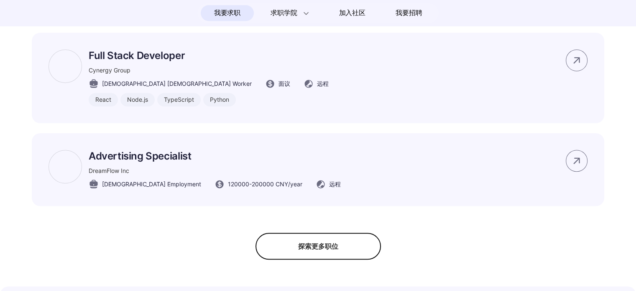
scroll to position [669, 0]
